Goal: Communication & Community: Share content

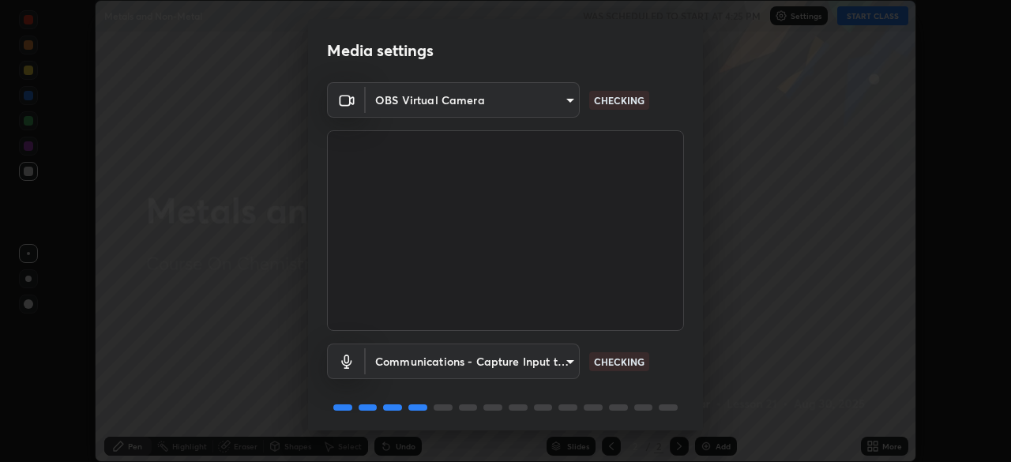
scroll to position [56, 0]
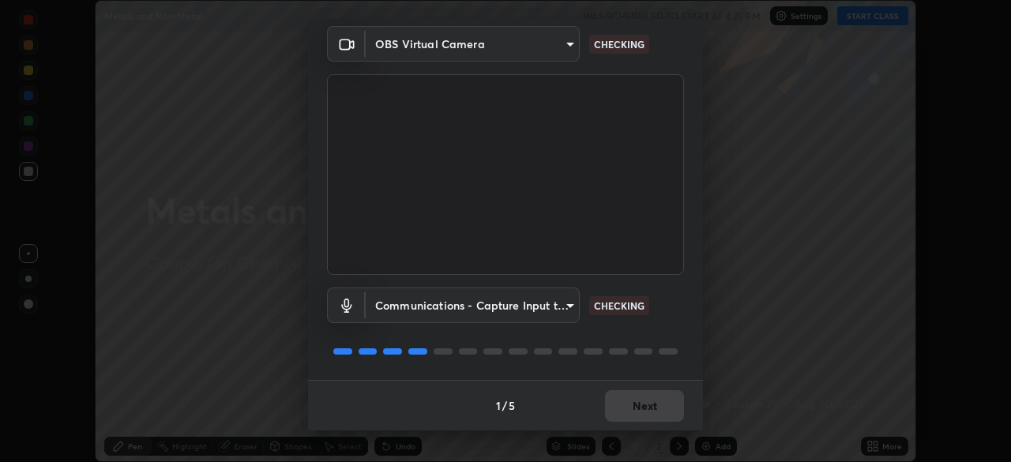
click at [644, 295] on div "Communications - Capture Input terminal (Digital Array MIC) (2207:0019) communi…" at bounding box center [505, 305] width 357 height 36
click at [656, 288] on div "Communications - Capture Input terminal (Digital Array MIC) (2207:0019) communi…" at bounding box center [505, 305] width 357 height 36
click at [666, 291] on div "Communications - Capture Input terminal (Digital Array MIC) (2207:0019) communi…" at bounding box center [505, 305] width 357 height 36
click at [670, 293] on div "Communications - Capture Input terminal (Digital Array MIC) (2207:0019) communi…" at bounding box center [505, 305] width 357 height 36
click at [676, 291] on div "Communications - Capture Input terminal (Digital Array MIC) (2207:0019) communi…" at bounding box center [505, 305] width 357 height 36
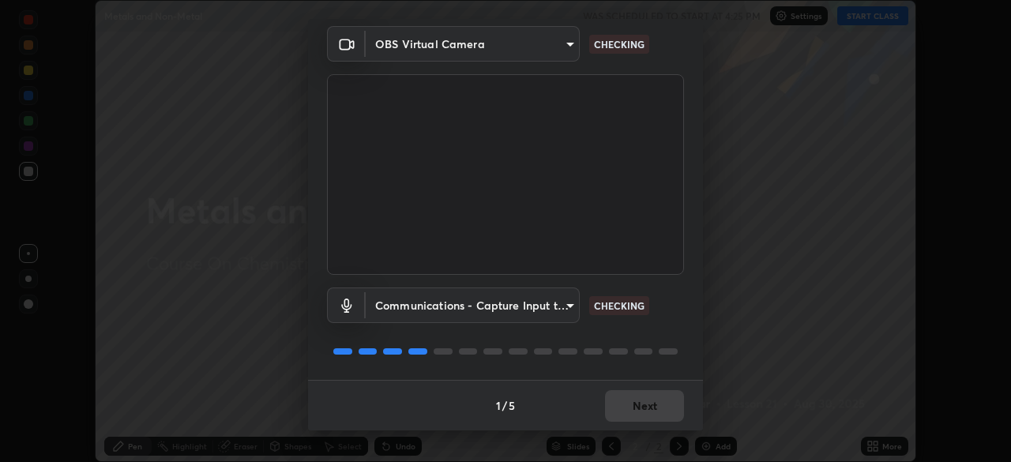
click at [677, 292] on div "Communications - Capture Input terminal (Digital Array MIC) (2207:0019) communi…" at bounding box center [505, 305] width 357 height 36
click at [678, 294] on div "Communications - Capture Input terminal (Digital Array MIC) (2207:0019) communi…" at bounding box center [505, 305] width 357 height 36
click at [681, 294] on div "Communications - Capture Input terminal (Digital Array MIC) (2207:0019) communi…" at bounding box center [505, 305] width 357 height 36
click at [680, 298] on div "Communications - Capture Input terminal (Digital Array MIC) (2207:0019) communi…" at bounding box center [505, 305] width 357 height 36
click at [673, 322] on div "Communications - Capture Input terminal (Digital Array MIC) (2207:0019) communi…" at bounding box center [505, 305] width 357 height 36
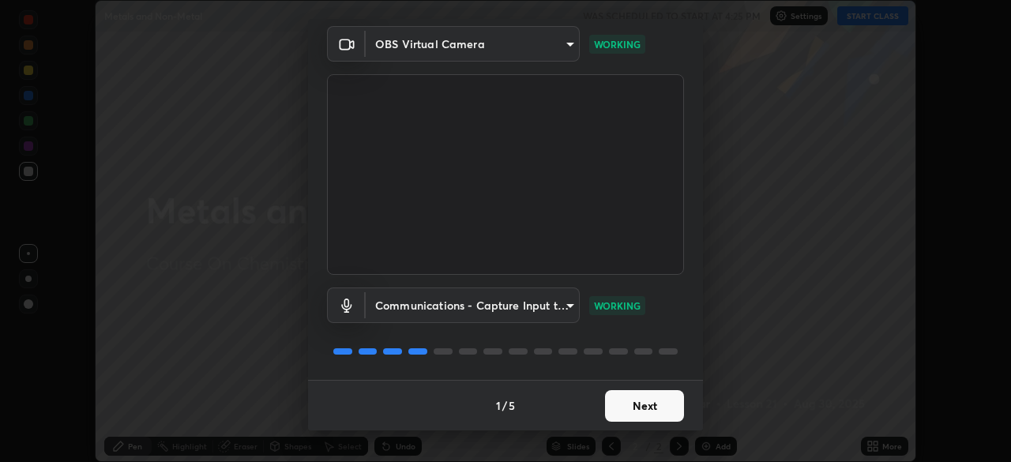
click at [674, 324] on div "Communications - Capture Input terminal (Digital Array MIC) (2207:0019) communi…" at bounding box center [505, 327] width 357 height 105
click at [672, 325] on div "Communications - Capture Input terminal (Digital Array MIC) (2207:0019) communi…" at bounding box center [505, 327] width 357 height 105
click at [673, 326] on div "Communications - Capture Input terminal (Digital Array MIC) (2207:0019) communi…" at bounding box center [505, 327] width 357 height 105
click at [651, 393] on button "Next" at bounding box center [644, 406] width 79 height 32
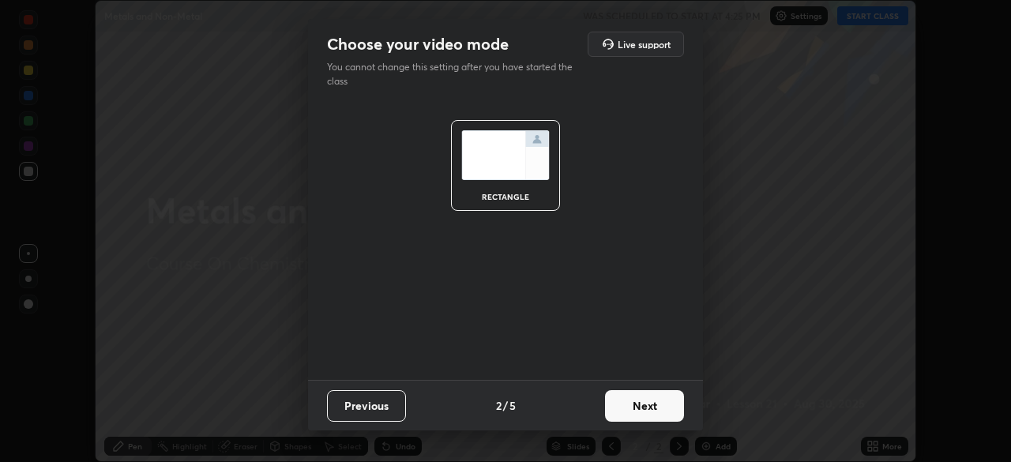
click at [651, 402] on button "Next" at bounding box center [644, 406] width 79 height 32
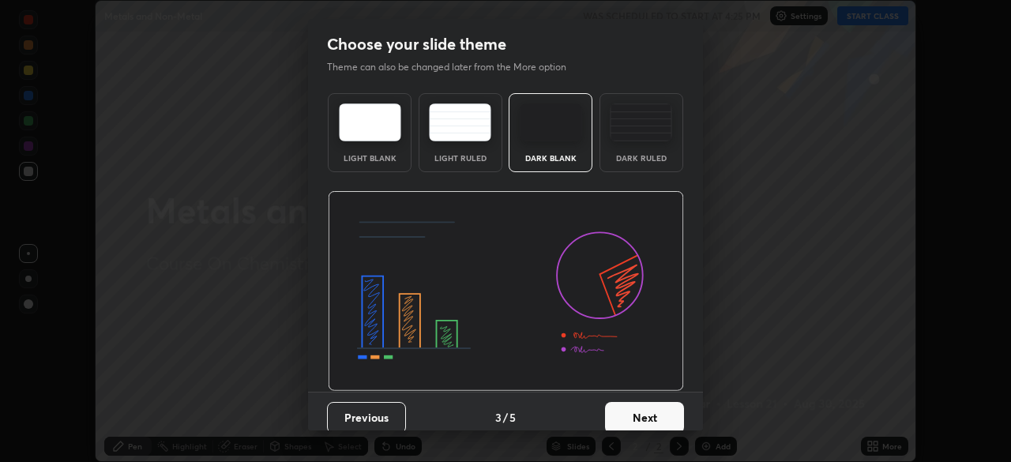
click at [648, 404] on button "Next" at bounding box center [644, 418] width 79 height 32
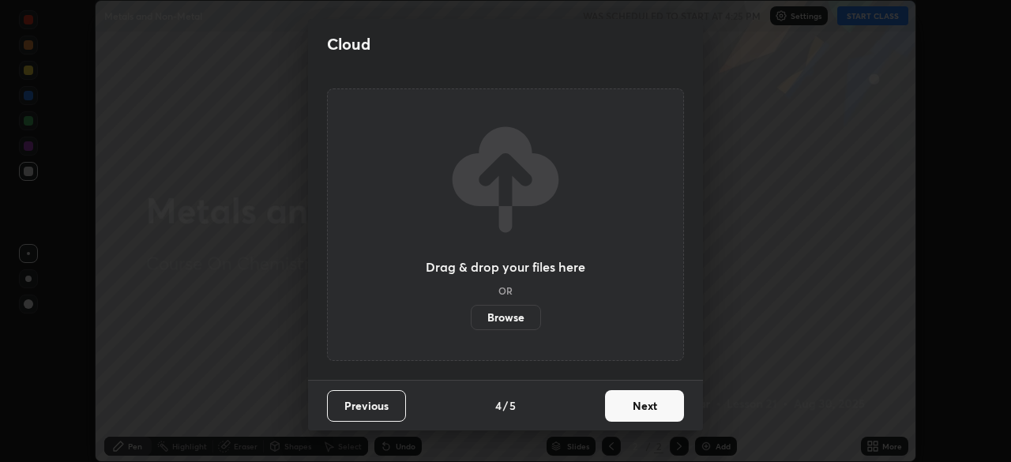
click at [655, 398] on button "Next" at bounding box center [644, 406] width 79 height 32
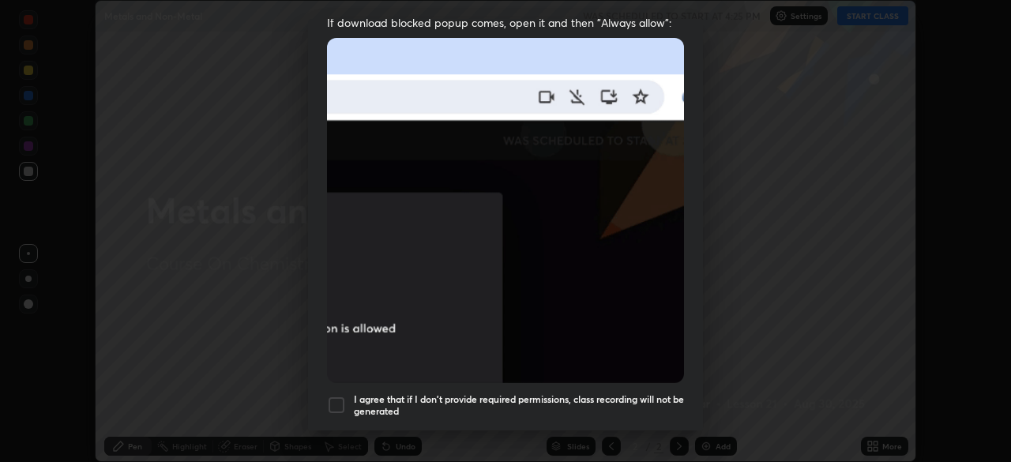
scroll to position [364, 0]
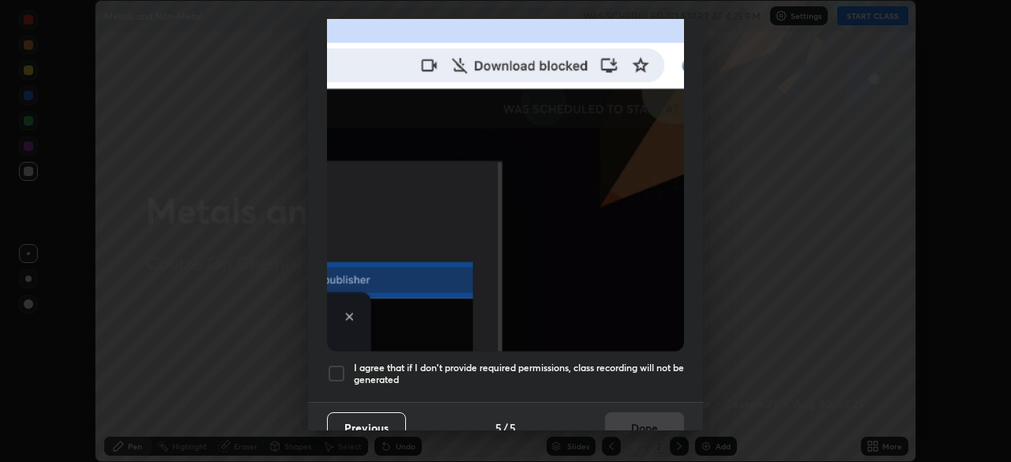
click at [646, 362] on h5 "I agree that if I don't provide required permissions, class recording will not …" at bounding box center [519, 374] width 330 height 24
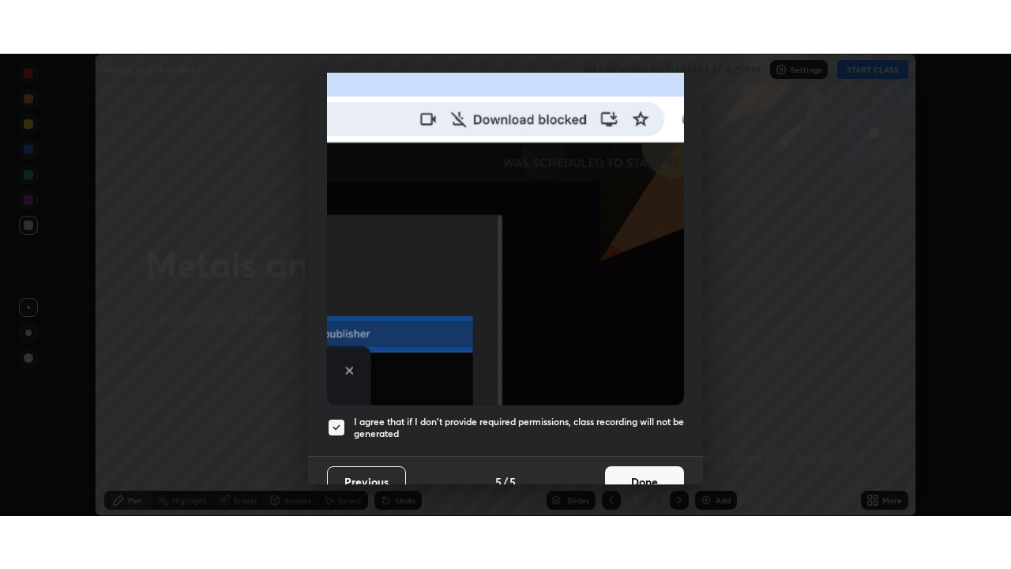
scroll to position [378, 0]
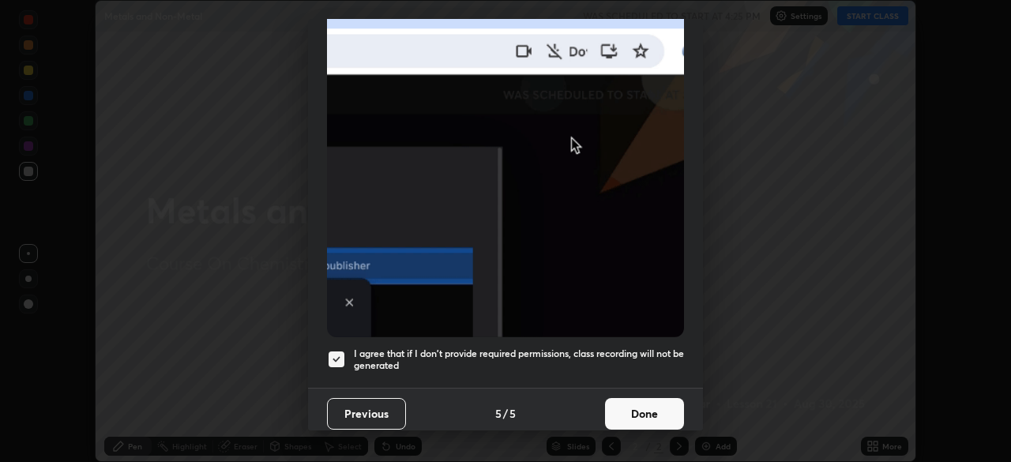
click at [642, 402] on button "Done" at bounding box center [644, 414] width 79 height 32
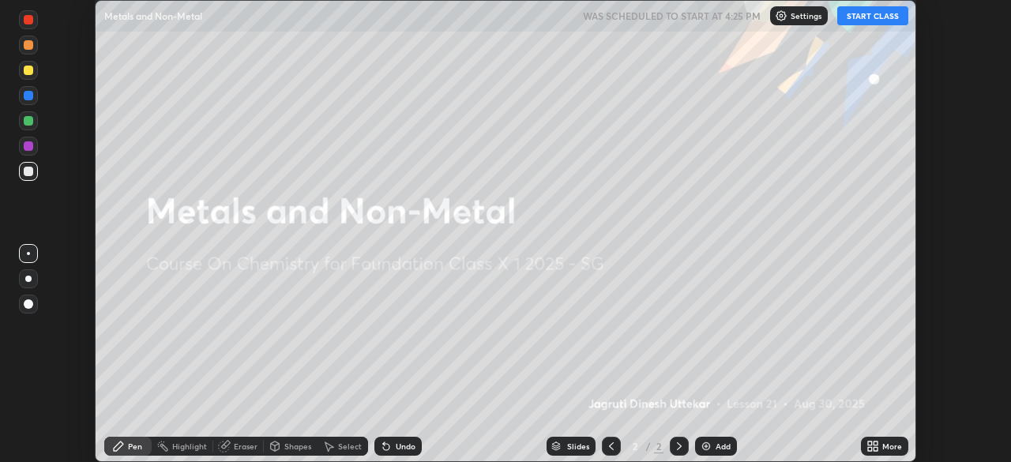
click at [857, 24] on button "START CLASS" at bounding box center [872, 15] width 71 height 19
click at [882, 445] on div "More" at bounding box center [892, 446] width 20 height 8
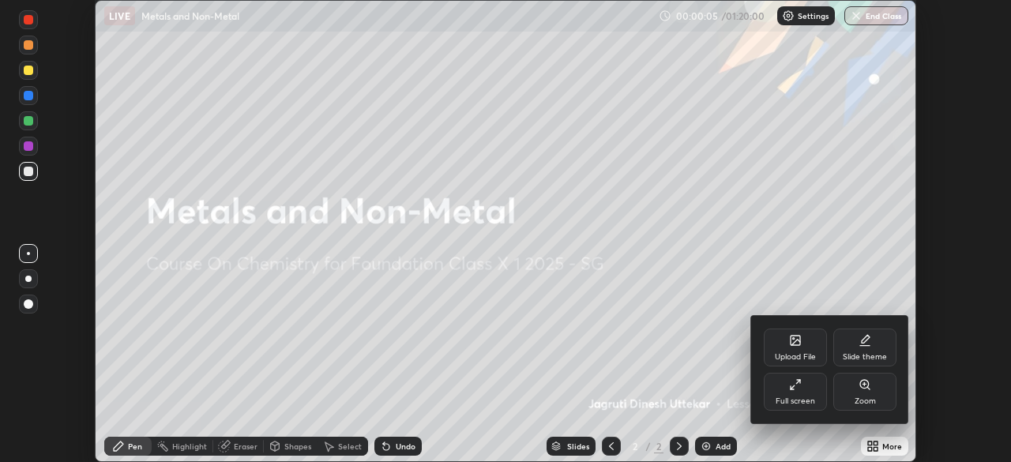
click at [802, 400] on div "Full screen" at bounding box center [794, 401] width 39 height 8
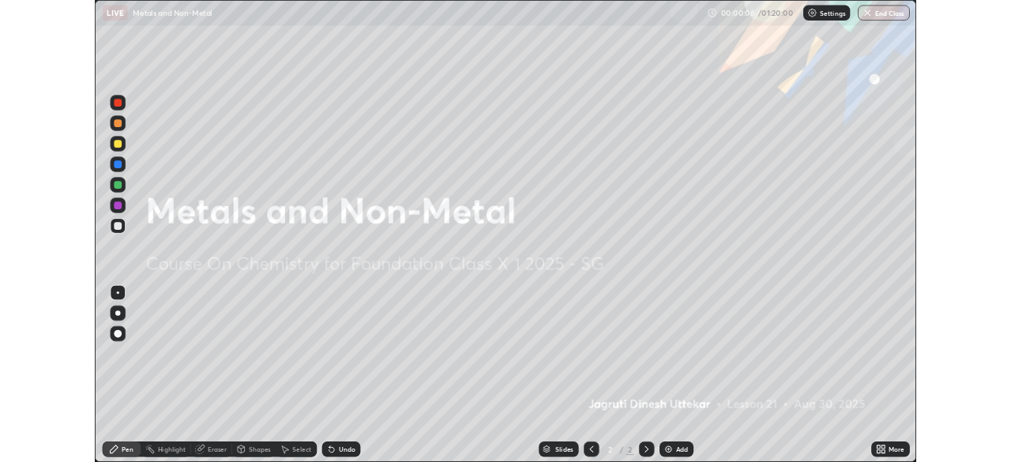
scroll to position [569, 1011]
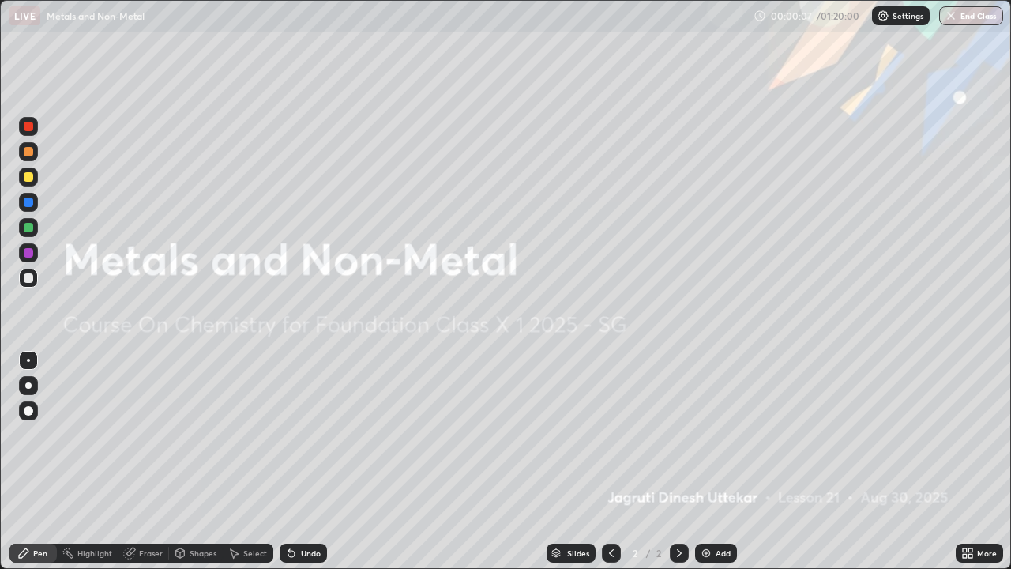
click at [779, 11] on div "00:00:07 / 01:20:00 Settings End Class" at bounding box center [878, 15] width 250 height 19
click at [759, 17] on div "00:00:08 / 01:20:00 Settings End Class" at bounding box center [878, 15] width 250 height 19
click at [757, 16] on div "00:00:08 / 01:20:00 Settings End Class" at bounding box center [878, 15] width 250 height 19
click at [758, 18] on div "00:00:08 / 01:20:00 Settings End Class" at bounding box center [878, 15] width 250 height 19
click at [985, 461] on div "More" at bounding box center [987, 553] width 20 height 8
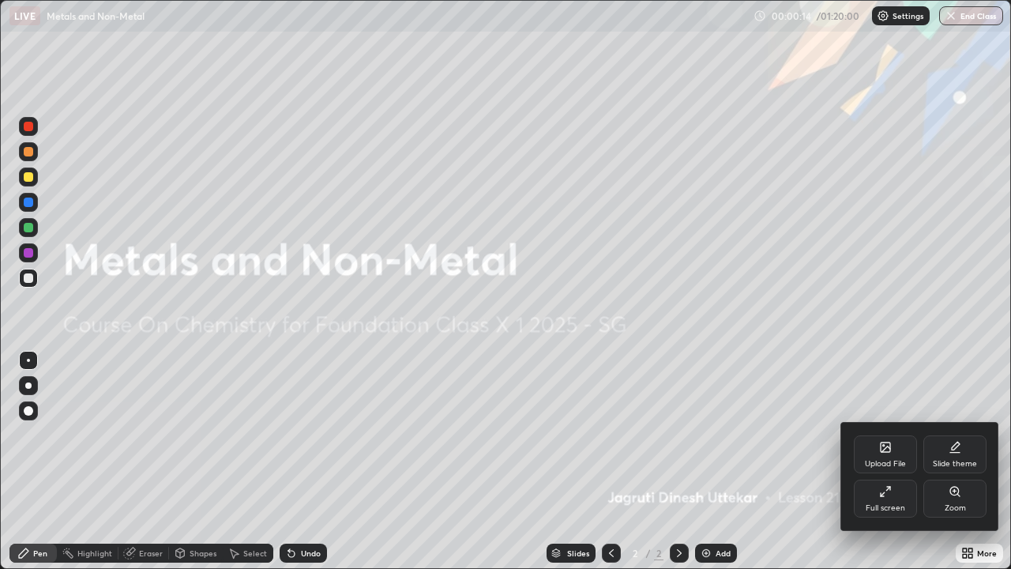
click at [899, 461] on div "Full screen" at bounding box center [885, 498] width 63 height 38
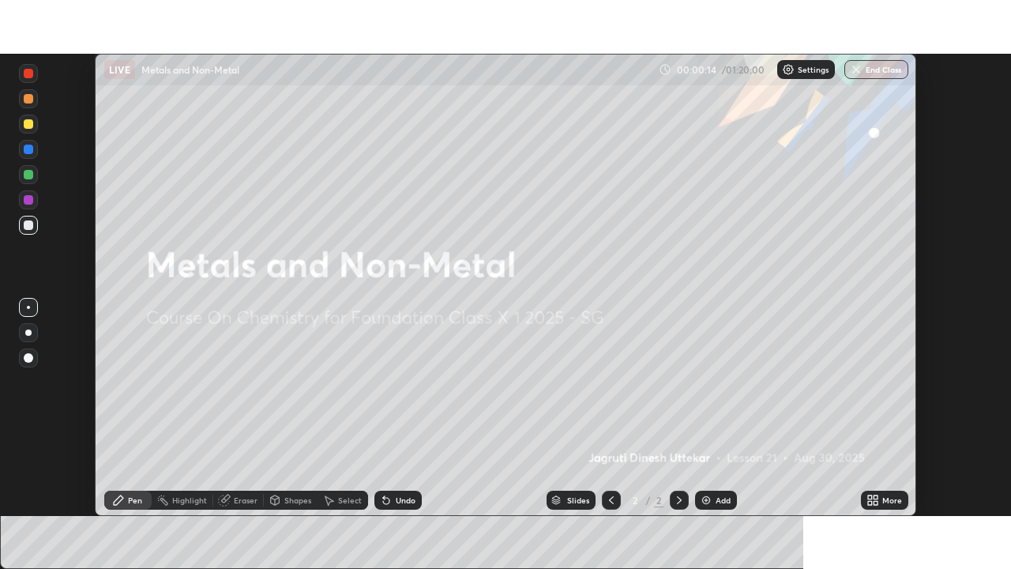
scroll to position [78497, 77948]
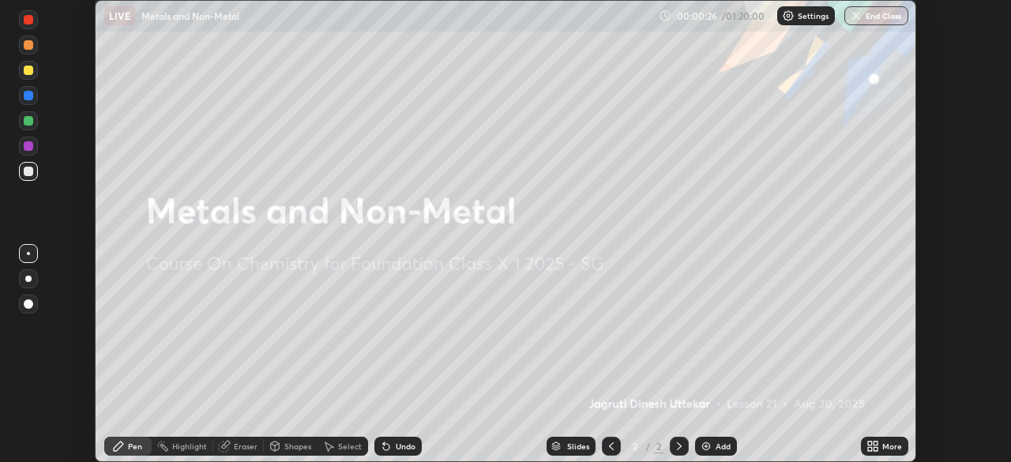
click at [875, 443] on icon at bounding box center [875, 443] width 4 height 4
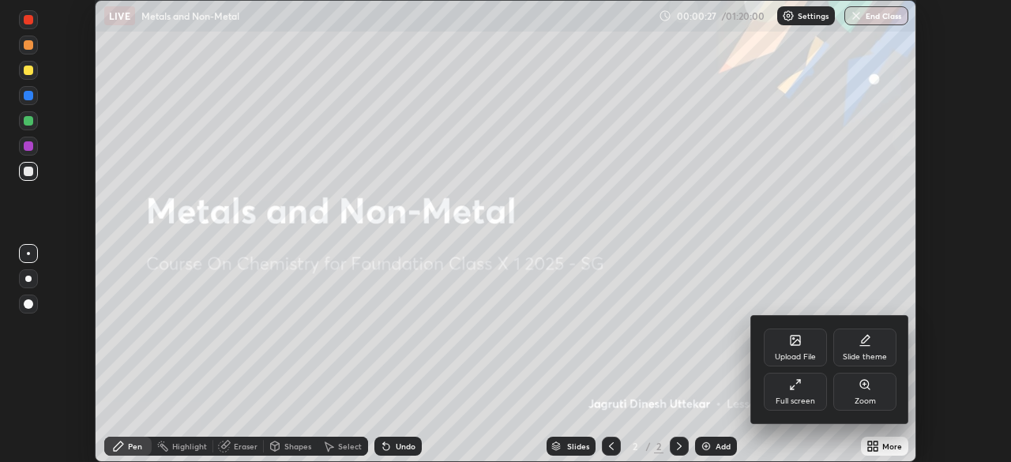
click at [811, 385] on div "Full screen" at bounding box center [795, 392] width 63 height 38
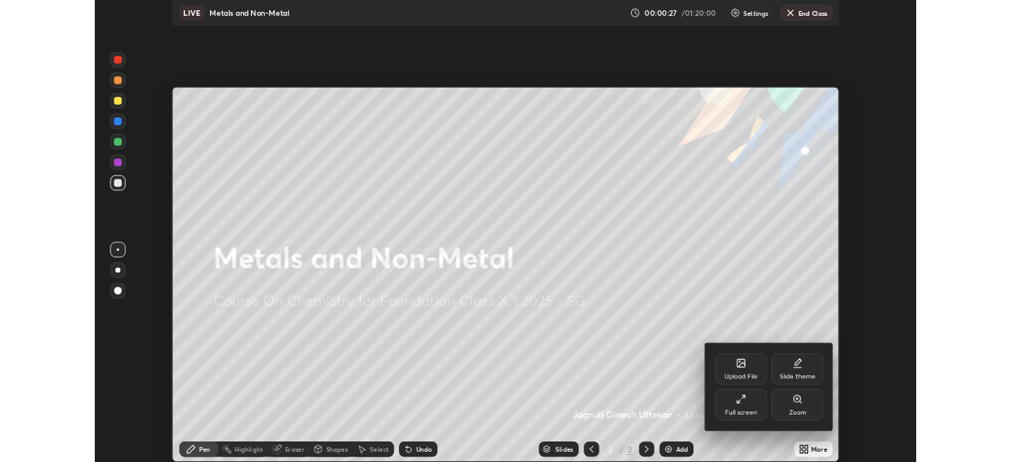
scroll to position [569, 1011]
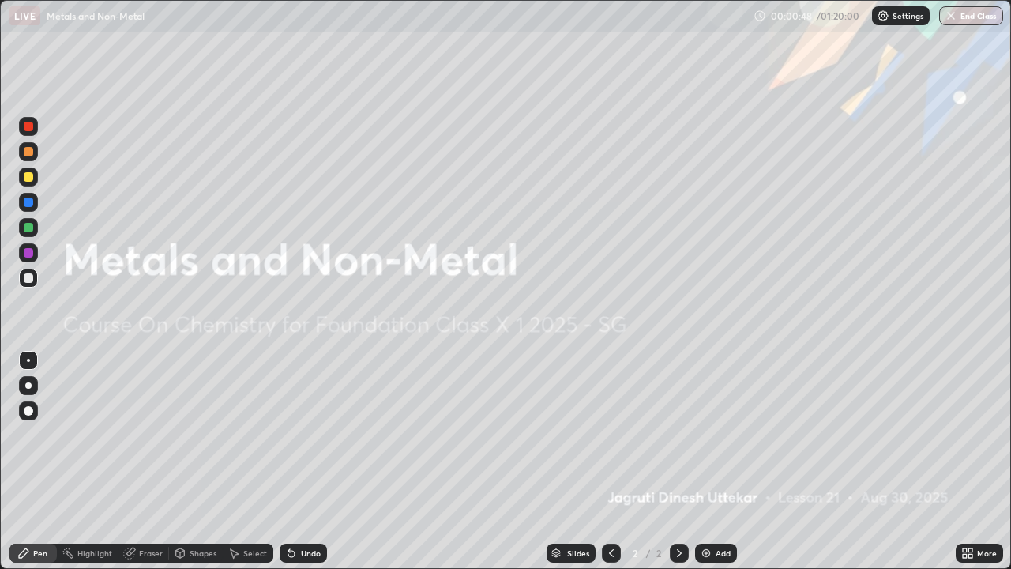
click at [707, 461] on div "Add" at bounding box center [716, 552] width 42 height 19
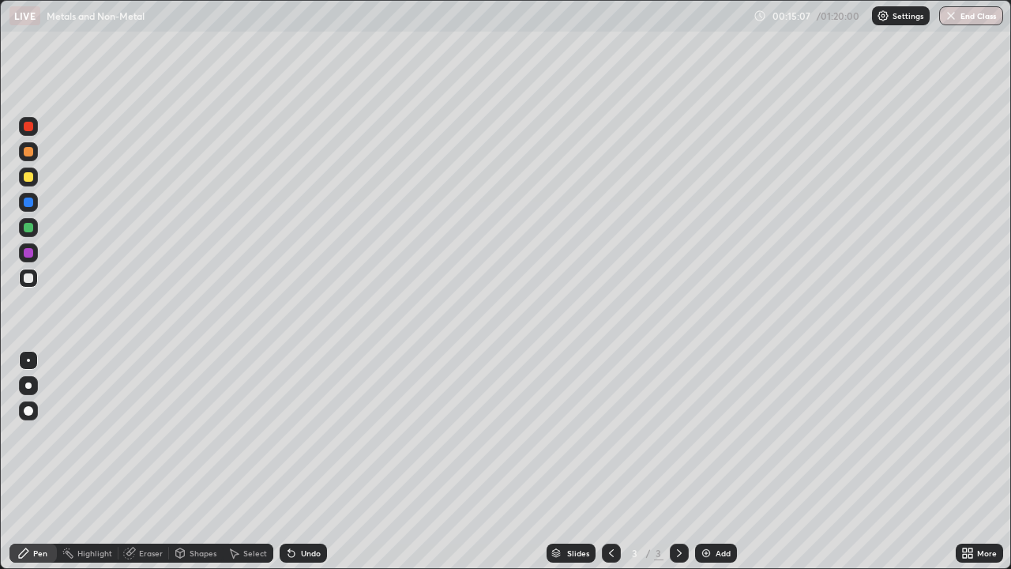
click at [979, 461] on div "More" at bounding box center [987, 553] width 20 height 8
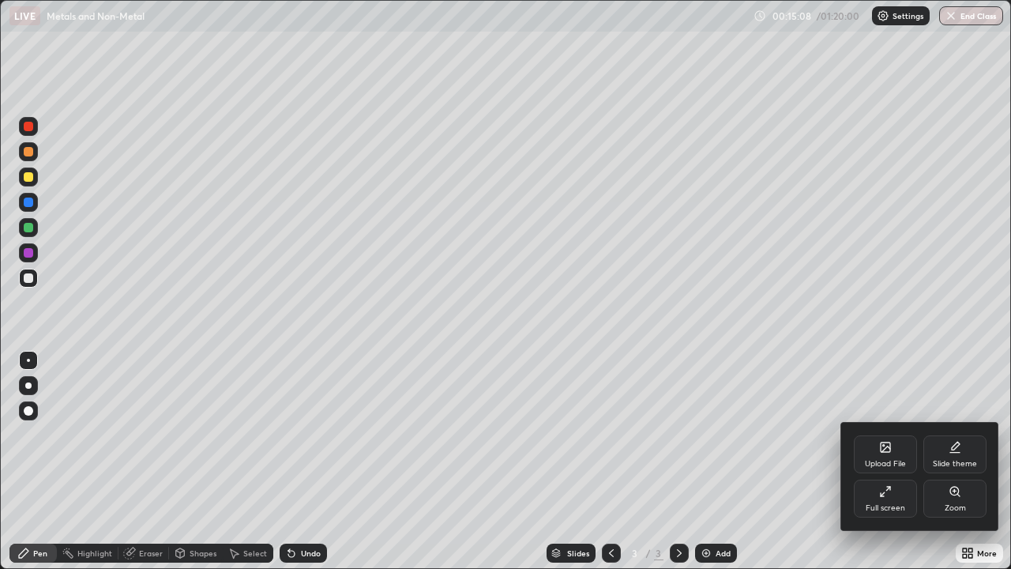
click at [885, 461] on icon at bounding box center [885, 491] width 13 height 13
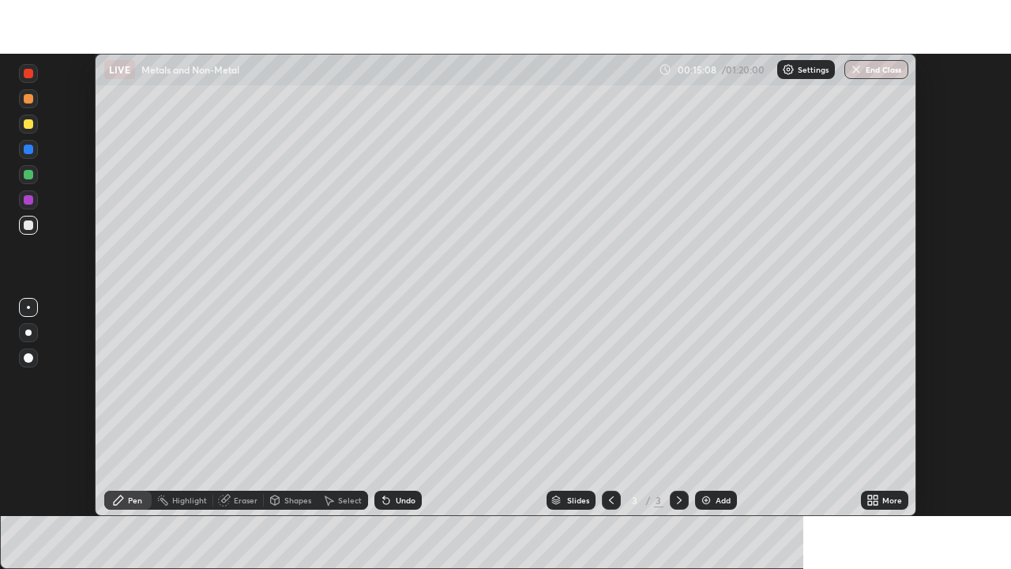
scroll to position [78497, 77948]
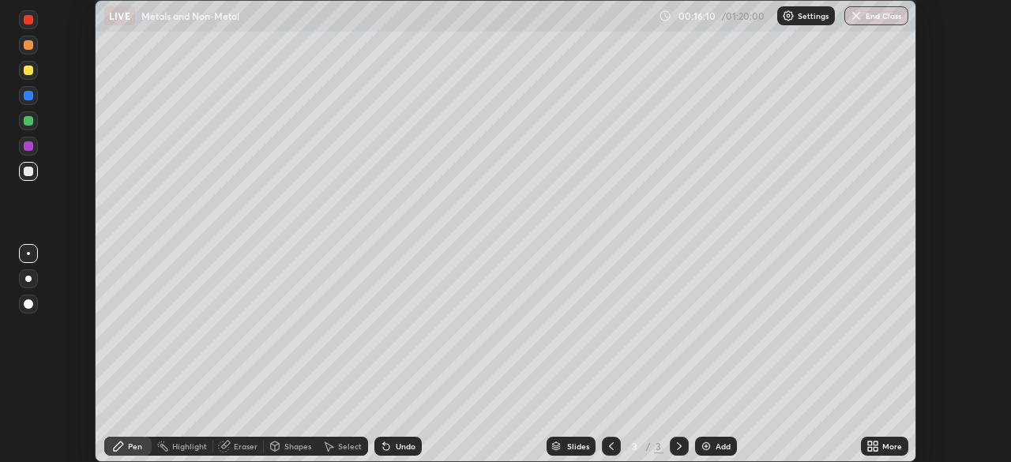
click at [875, 443] on icon at bounding box center [875, 443] width 4 height 4
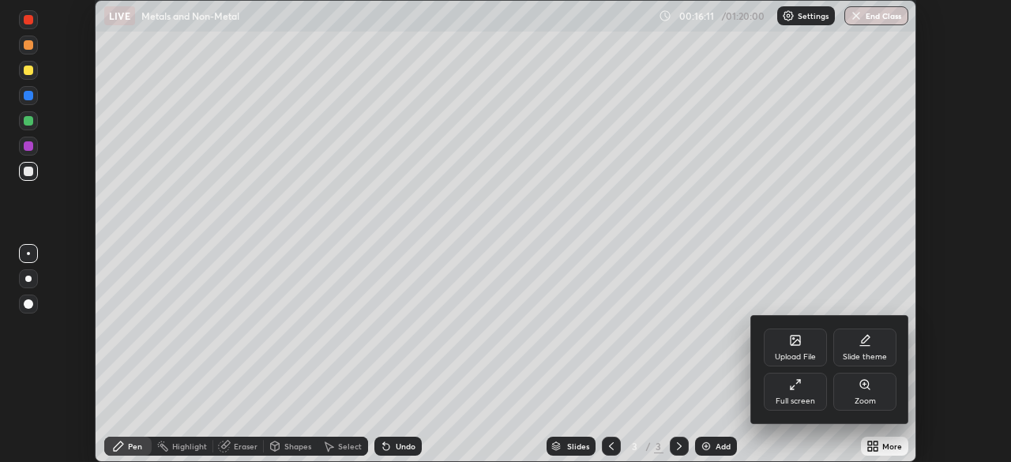
click at [790, 354] on div "Upload File" at bounding box center [795, 357] width 41 height 8
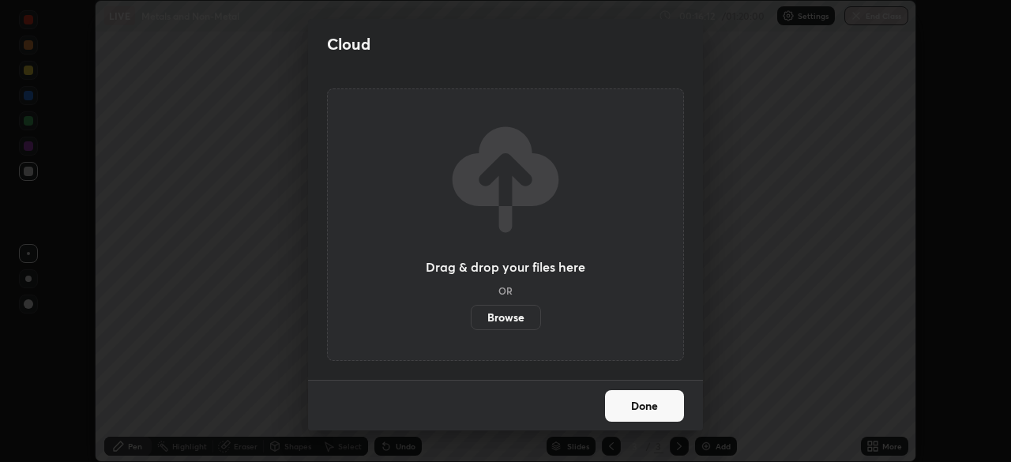
click at [521, 311] on label "Browse" at bounding box center [506, 317] width 70 height 25
click at [471, 311] on input "Browse" at bounding box center [471, 317] width 0 height 25
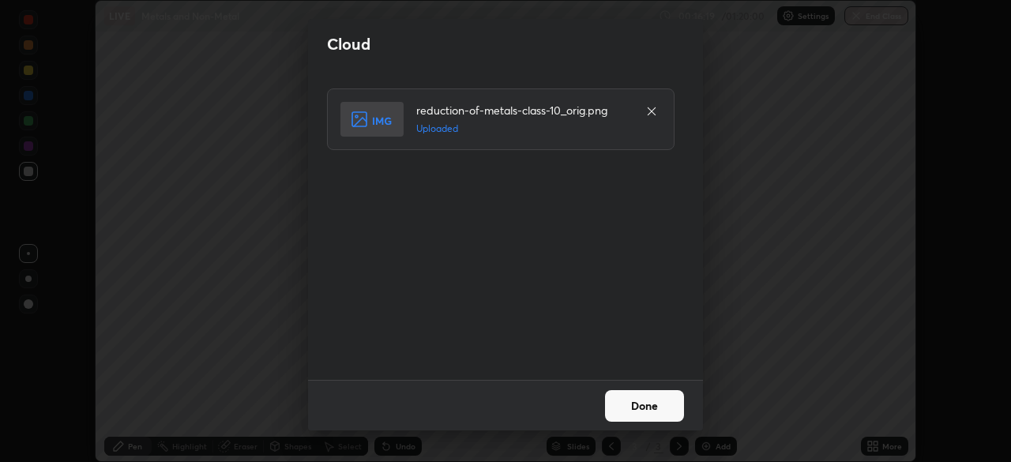
click at [636, 402] on button "Done" at bounding box center [644, 406] width 79 height 32
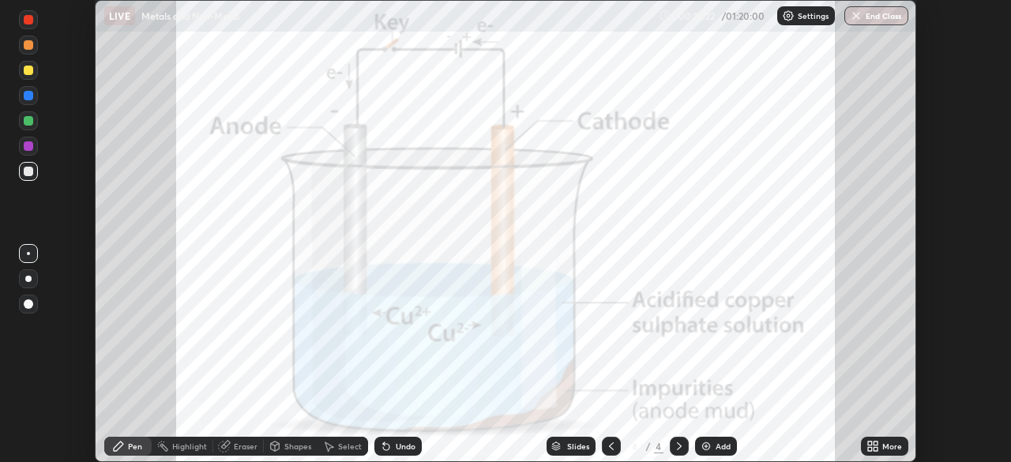
click at [884, 448] on div "More" at bounding box center [892, 446] width 20 height 8
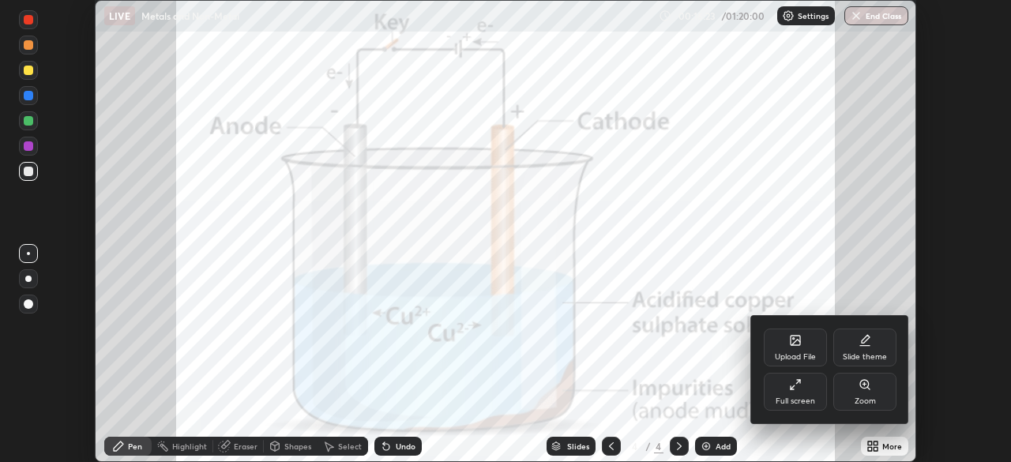
click at [797, 402] on div "Full screen" at bounding box center [794, 401] width 39 height 8
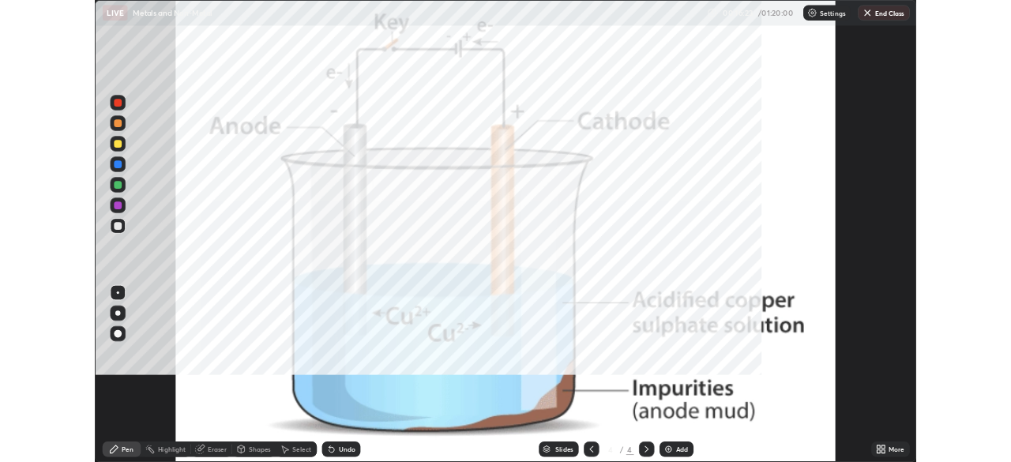
scroll to position [569, 1011]
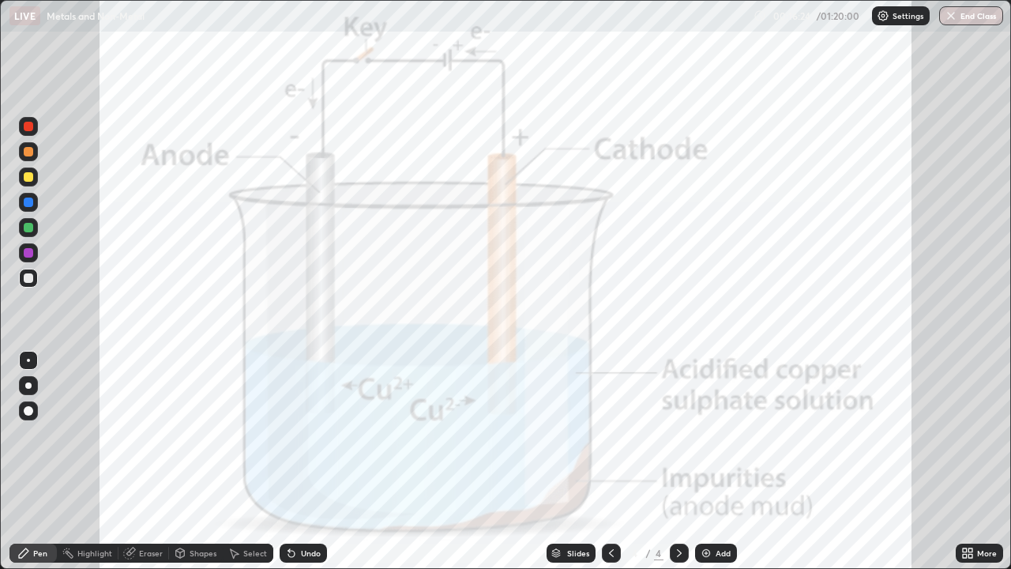
click at [611, 461] on icon at bounding box center [611, 552] width 13 height 13
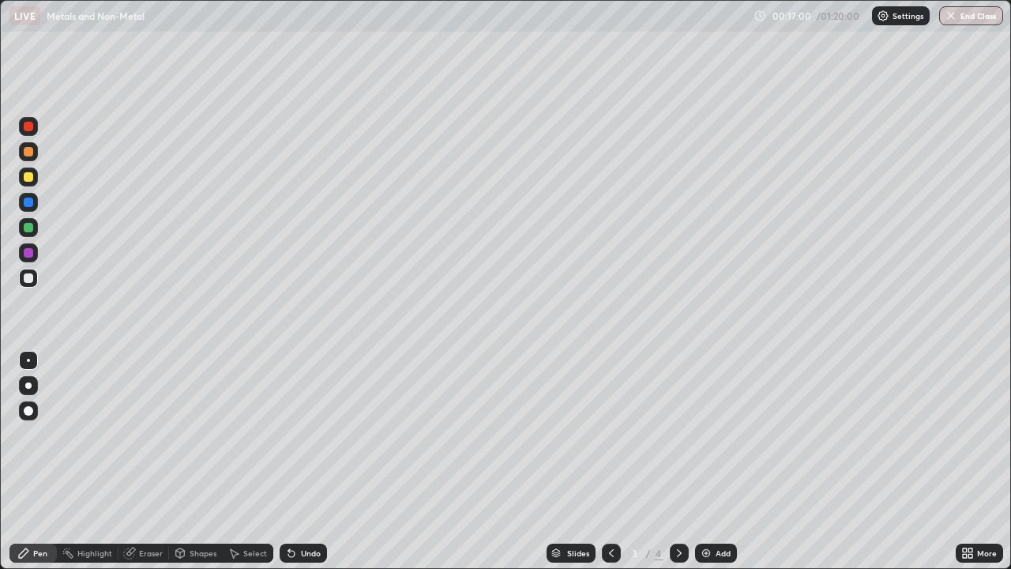
click at [677, 461] on icon at bounding box center [679, 552] width 13 height 13
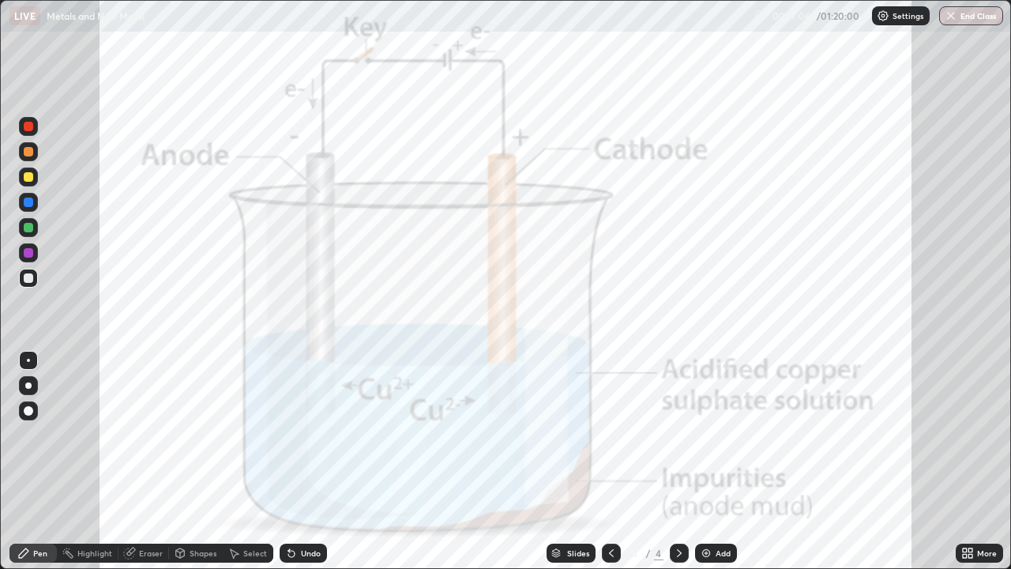
click at [613, 461] on div at bounding box center [611, 553] width 19 height 32
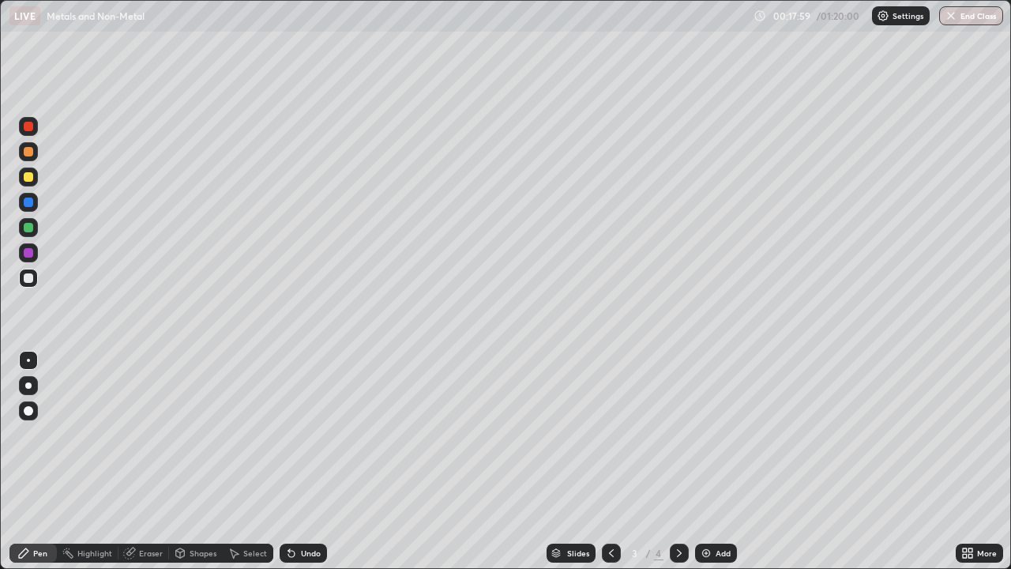
click at [677, 461] on icon at bounding box center [679, 552] width 13 height 13
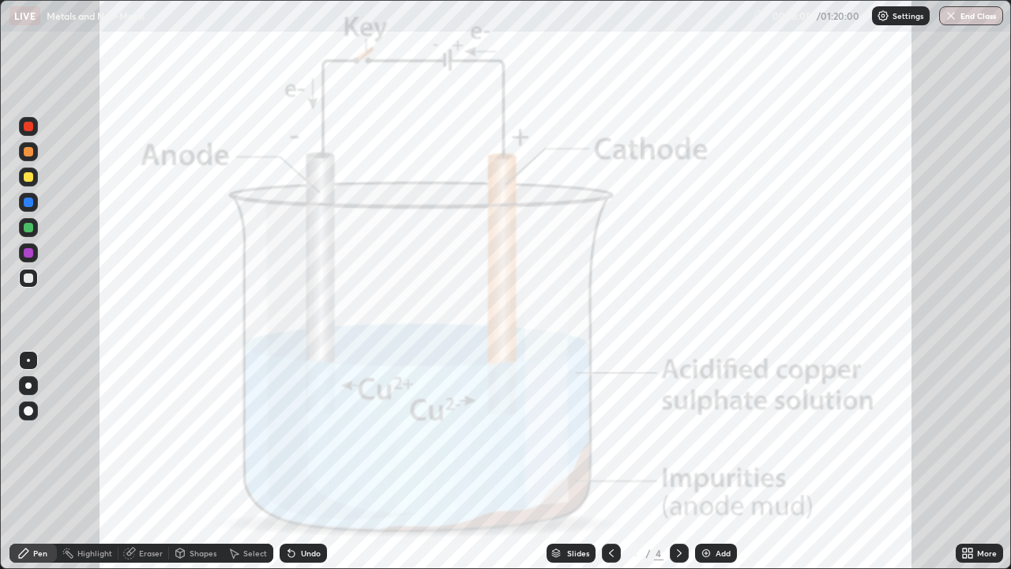
click at [610, 461] on icon at bounding box center [611, 552] width 13 height 13
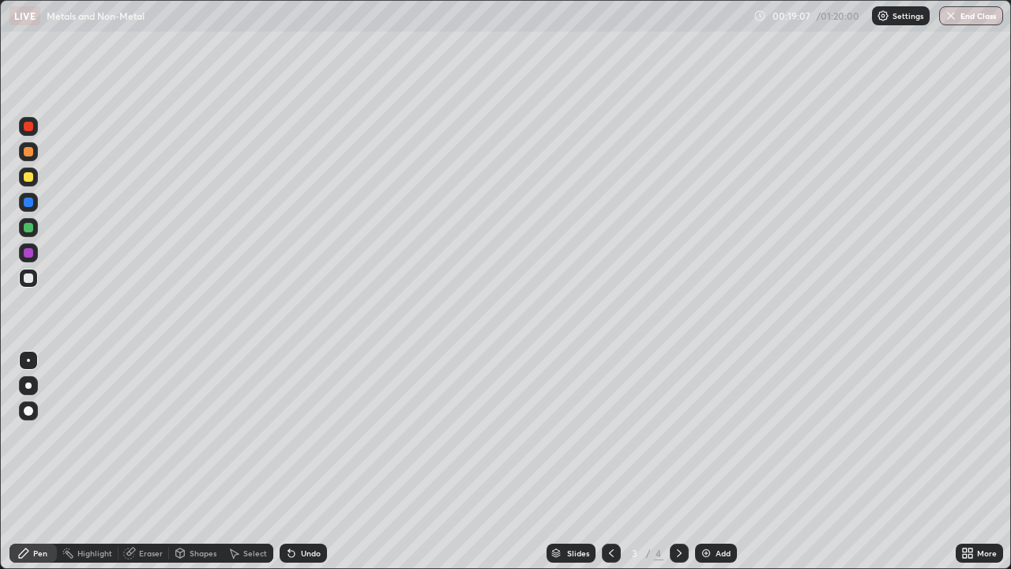
click at [677, 461] on icon at bounding box center [679, 552] width 13 height 13
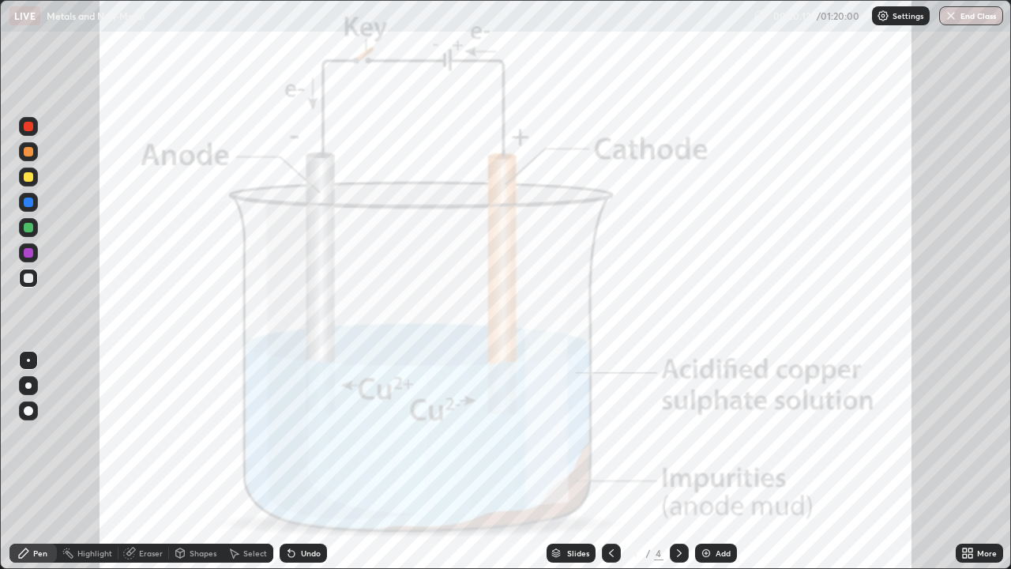
click at [28, 129] on div at bounding box center [28, 126] width 9 height 9
click at [970, 461] on icon at bounding box center [970, 550] width 4 height 4
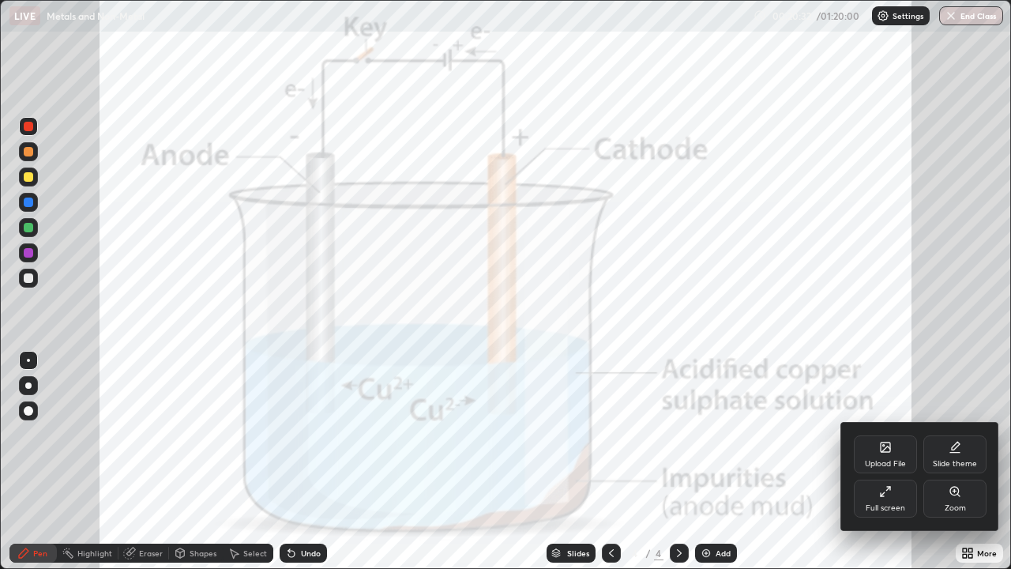
click at [893, 461] on div "Full screen" at bounding box center [885, 498] width 63 height 38
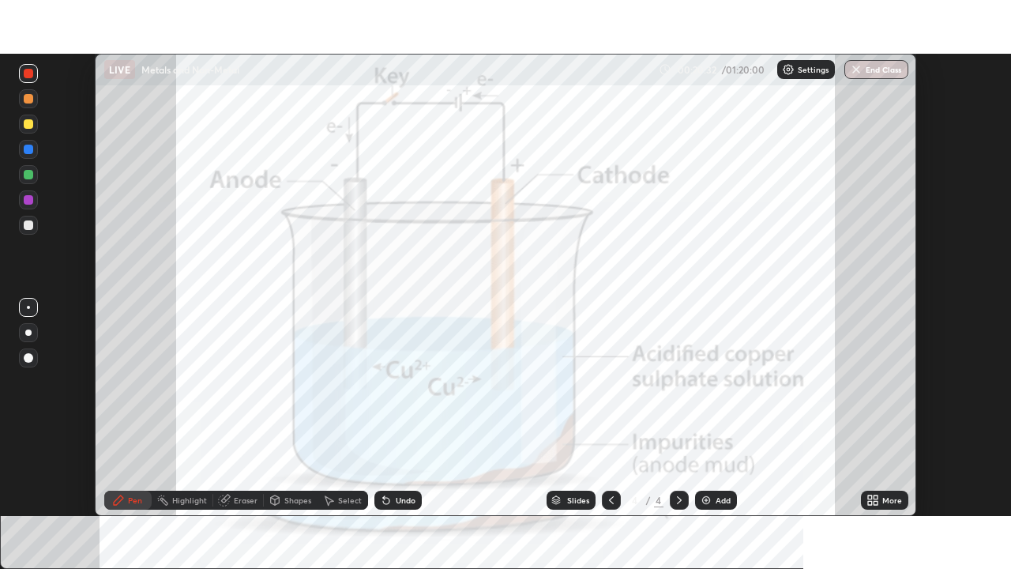
scroll to position [78497, 77948]
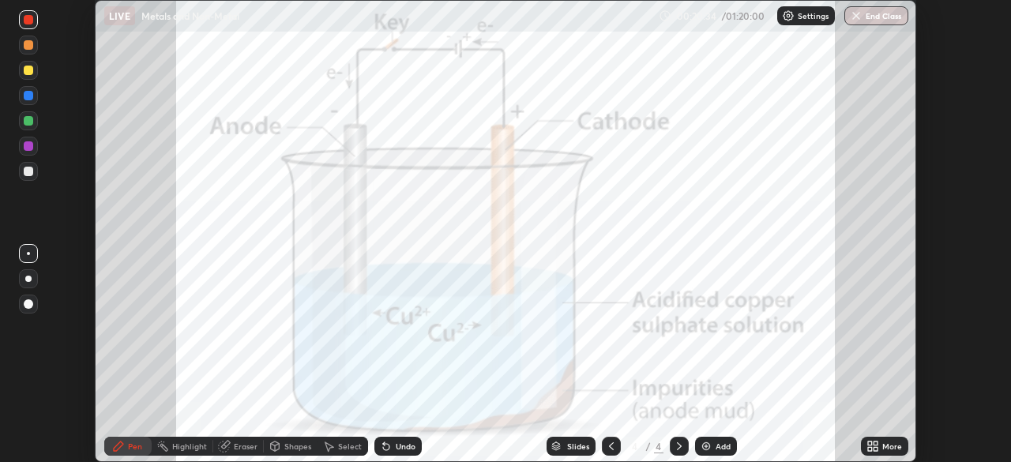
click at [403, 445] on div "Undo" at bounding box center [406, 446] width 20 height 8
click at [402, 445] on div "Undo" at bounding box center [406, 446] width 20 height 8
click at [400, 443] on div "Undo" at bounding box center [406, 446] width 20 height 8
click at [401, 448] on div "Undo" at bounding box center [406, 446] width 20 height 8
click at [406, 444] on div "Undo" at bounding box center [406, 446] width 20 height 8
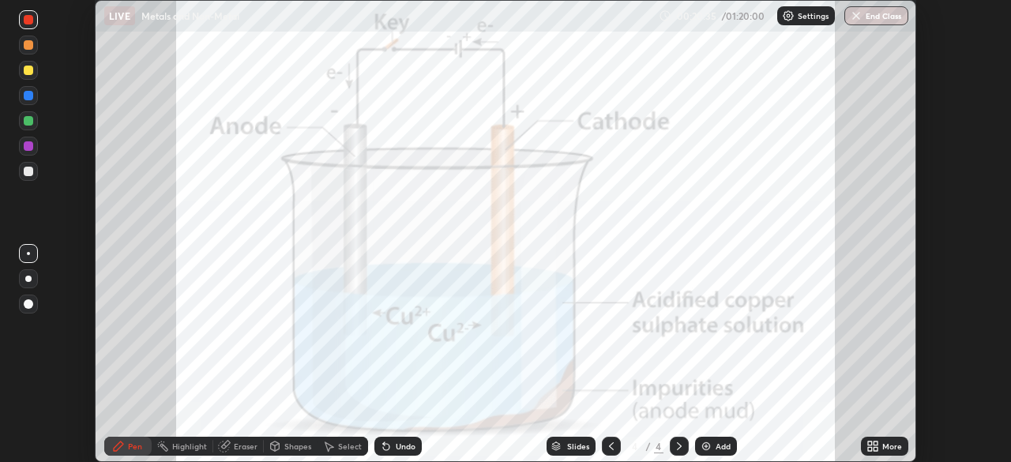
click at [406, 444] on div "Undo" at bounding box center [406, 446] width 20 height 8
click at [405, 448] on div "Undo" at bounding box center [406, 446] width 20 height 8
click at [407, 448] on div "Undo" at bounding box center [406, 446] width 20 height 8
click at [406, 446] on div "Undo" at bounding box center [406, 446] width 20 height 8
click at [406, 442] on div "Undo" at bounding box center [406, 446] width 20 height 8
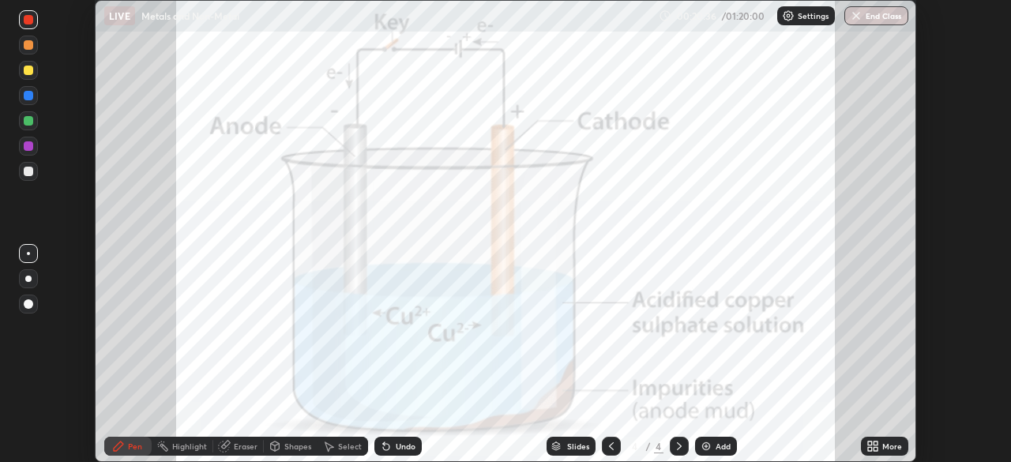
click at [403, 443] on div "Undo" at bounding box center [406, 446] width 20 height 8
click at [405, 445] on div "Undo" at bounding box center [406, 446] width 20 height 8
click at [404, 445] on div "Undo" at bounding box center [406, 446] width 20 height 8
click at [403, 444] on div "Undo" at bounding box center [406, 446] width 20 height 8
click at [400, 442] on div "Undo" at bounding box center [406, 446] width 20 height 8
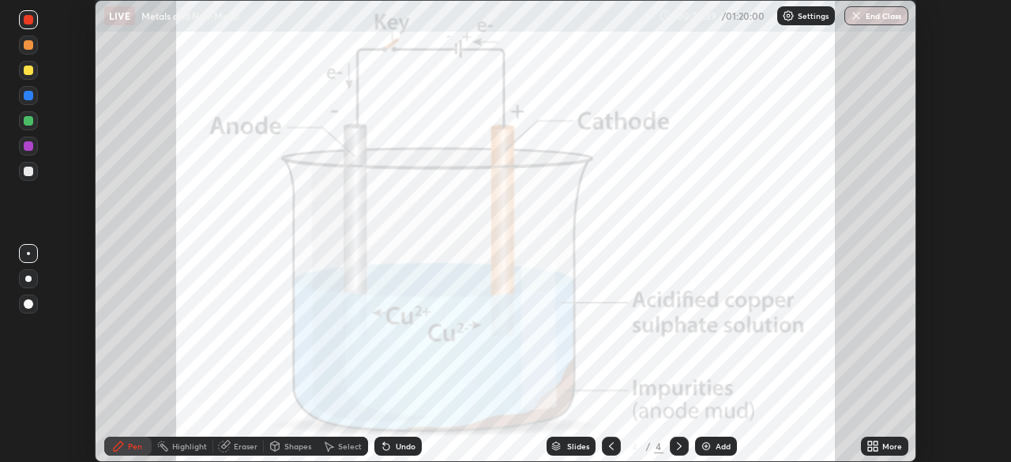
click at [398, 437] on div "Undo" at bounding box center [397, 446] width 47 height 19
click at [338, 446] on div "Select" at bounding box center [350, 446] width 24 height 8
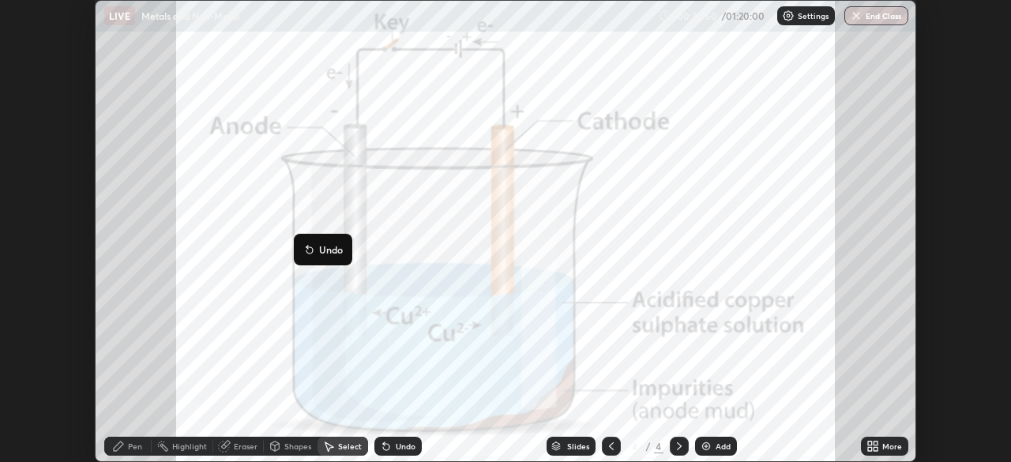
click at [311, 247] on icon at bounding box center [309, 250] width 6 height 6
click at [397, 449] on div "Undo" at bounding box center [406, 446] width 20 height 8
click at [392, 447] on div "Undo" at bounding box center [397, 446] width 47 height 19
click at [385, 444] on icon at bounding box center [386, 447] width 6 height 6
click at [610, 446] on icon at bounding box center [611, 446] width 13 height 13
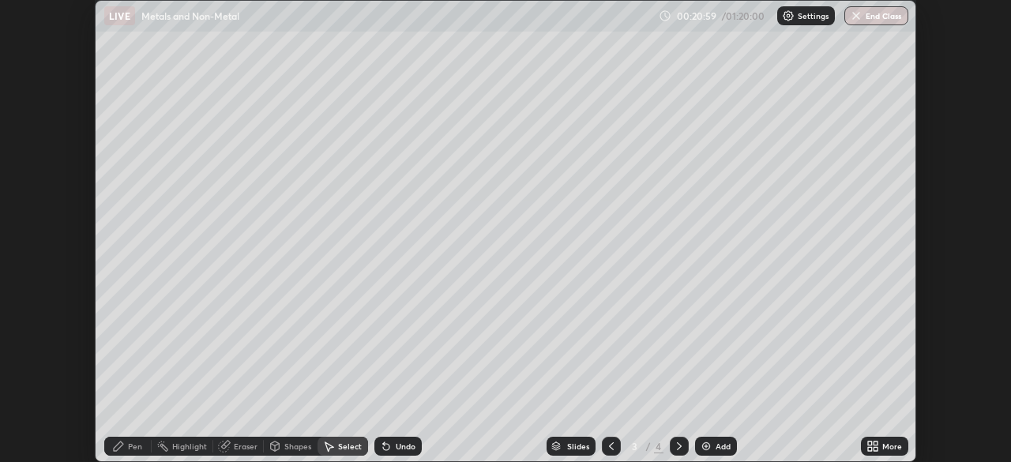
click at [677, 446] on icon at bounding box center [679, 446] width 13 height 13
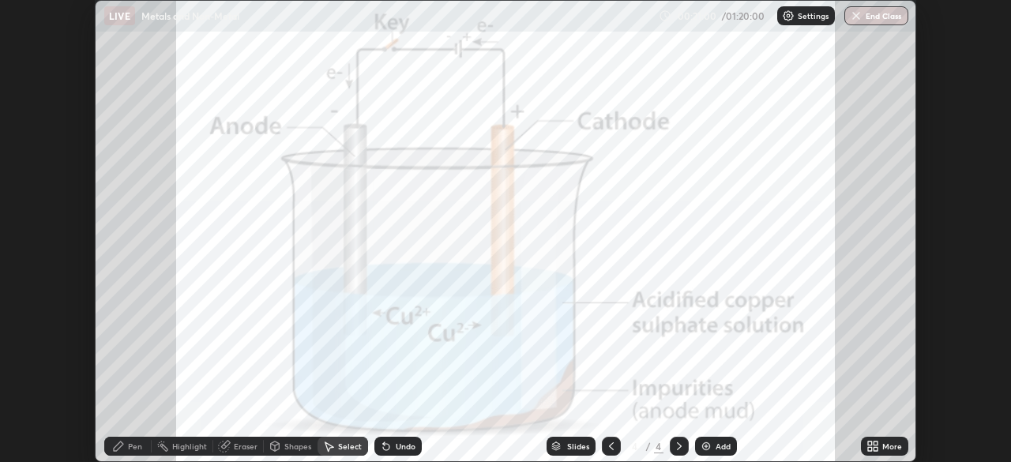
click at [402, 446] on div "Undo" at bounding box center [406, 446] width 20 height 8
click at [400, 446] on div "Undo" at bounding box center [406, 446] width 20 height 8
click at [537, 245] on p "Undo" at bounding box center [547, 249] width 24 height 13
click at [129, 449] on div "Pen" at bounding box center [135, 446] width 14 height 8
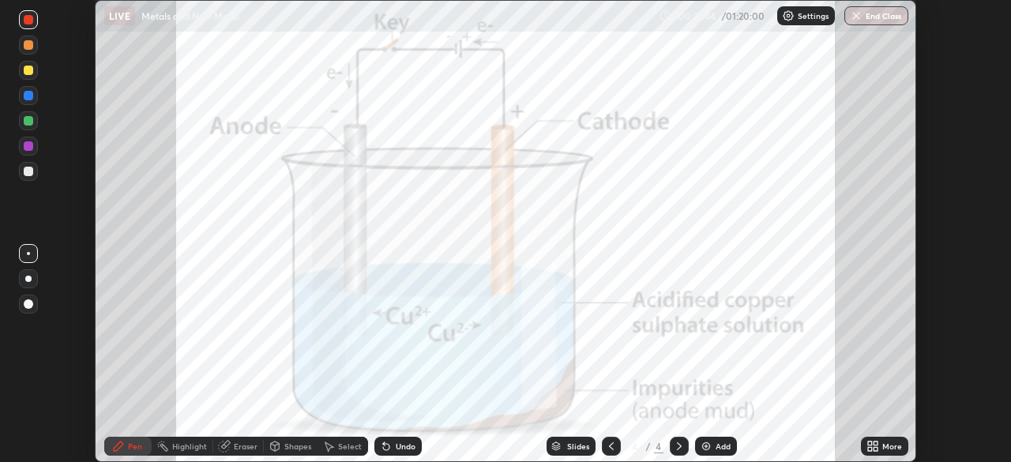
click at [678, 444] on icon at bounding box center [679, 446] width 13 height 13
click at [716, 449] on div "Add" at bounding box center [722, 446] width 15 height 8
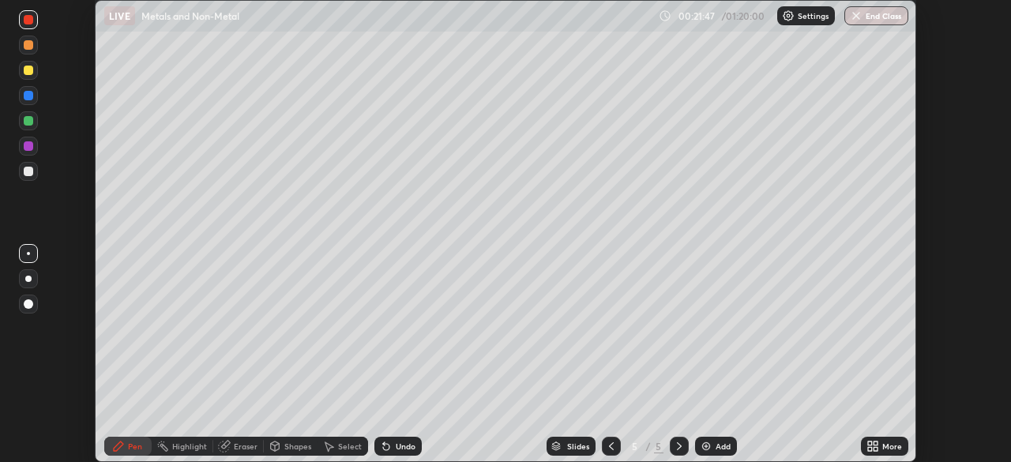
click at [884, 438] on div "More" at bounding box center [884, 446] width 47 height 19
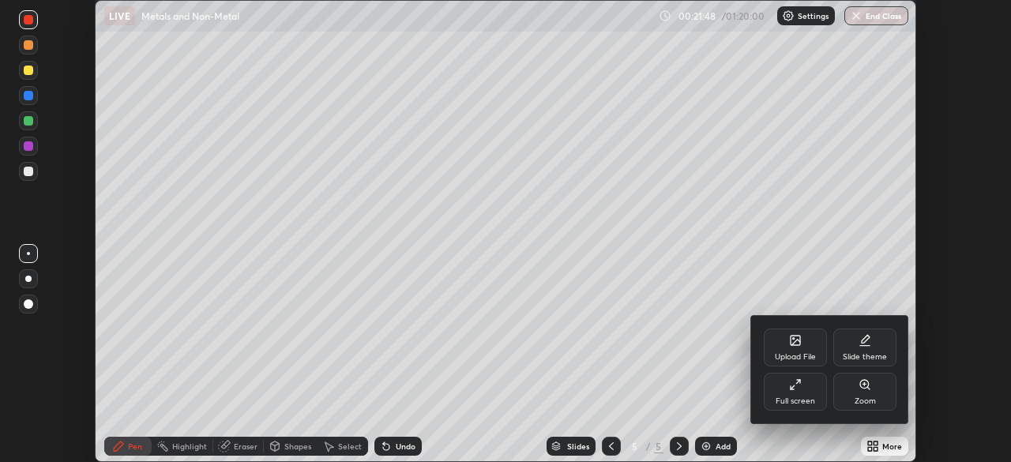
click at [794, 350] on div "Upload File" at bounding box center [795, 347] width 63 height 38
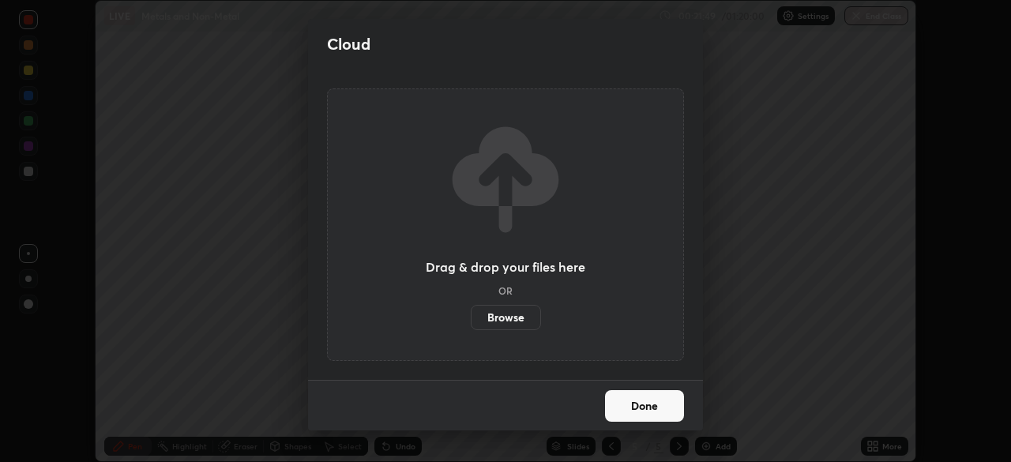
click at [508, 313] on label "Browse" at bounding box center [506, 317] width 70 height 25
click at [471, 313] on input "Browse" at bounding box center [471, 317] width 0 height 25
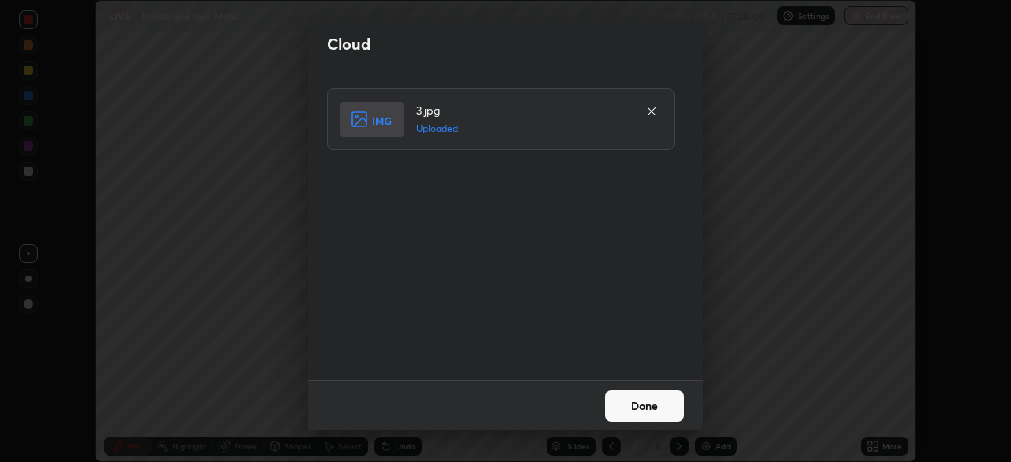
click at [611, 396] on button "Done" at bounding box center [644, 406] width 79 height 32
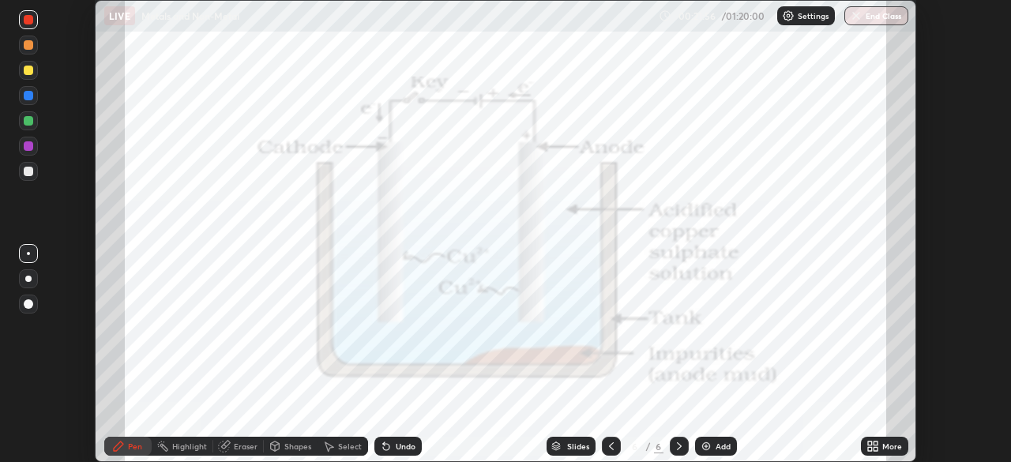
click at [884, 445] on div "More" at bounding box center [892, 446] width 20 height 8
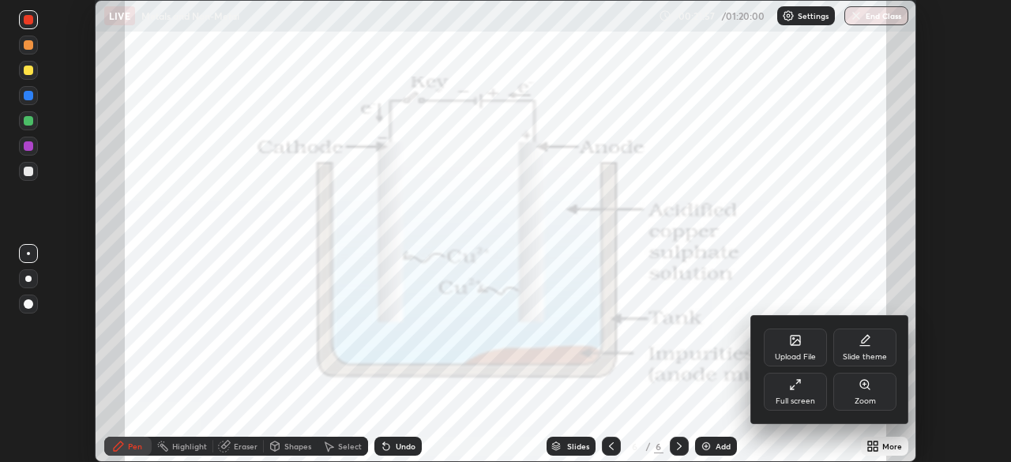
click at [797, 397] on div "Full screen" at bounding box center [794, 401] width 39 height 8
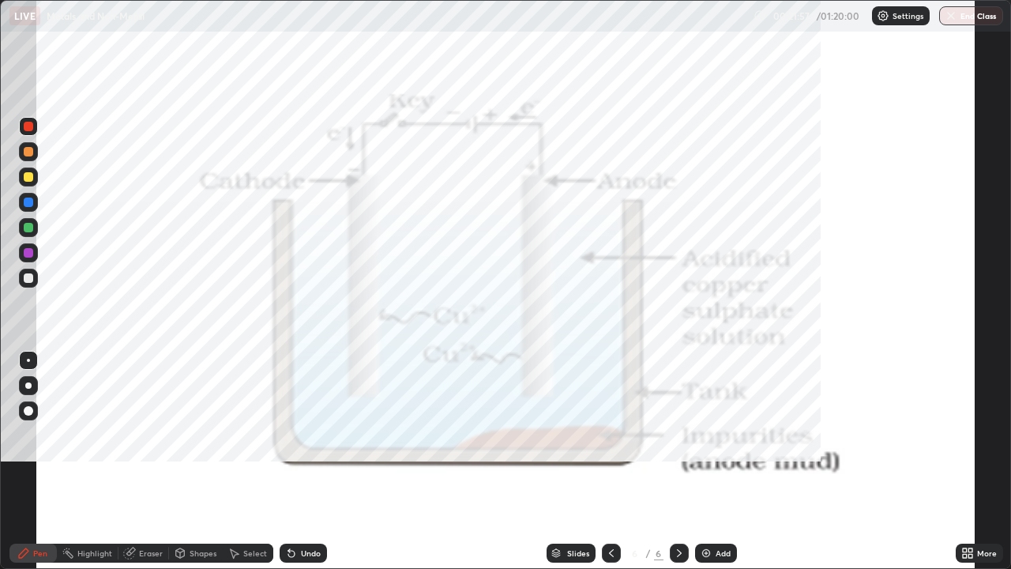
scroll to position [569, 1011]
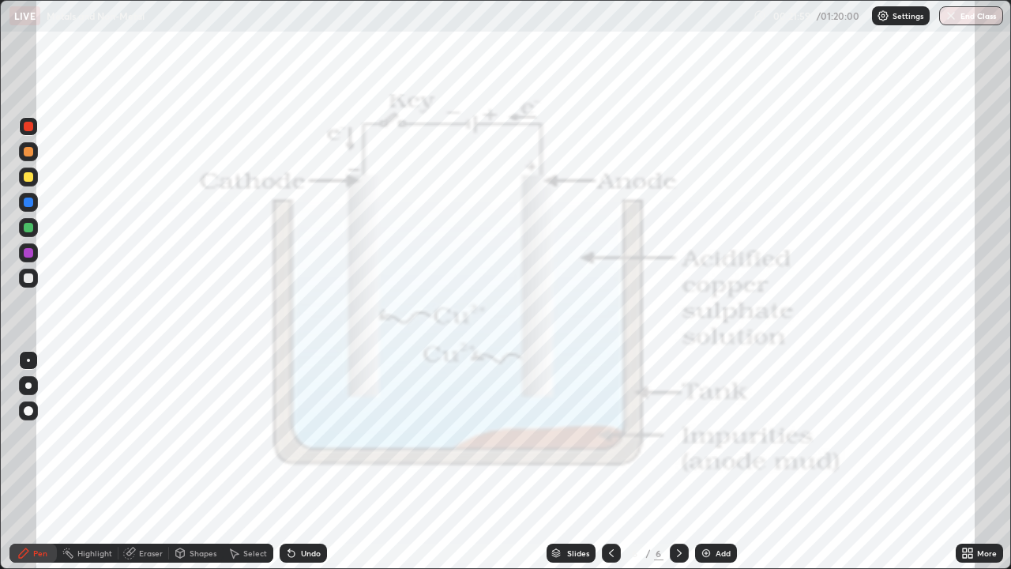
click at [610, 461] on icon at bounding box center [611, 552] width 13 height 13
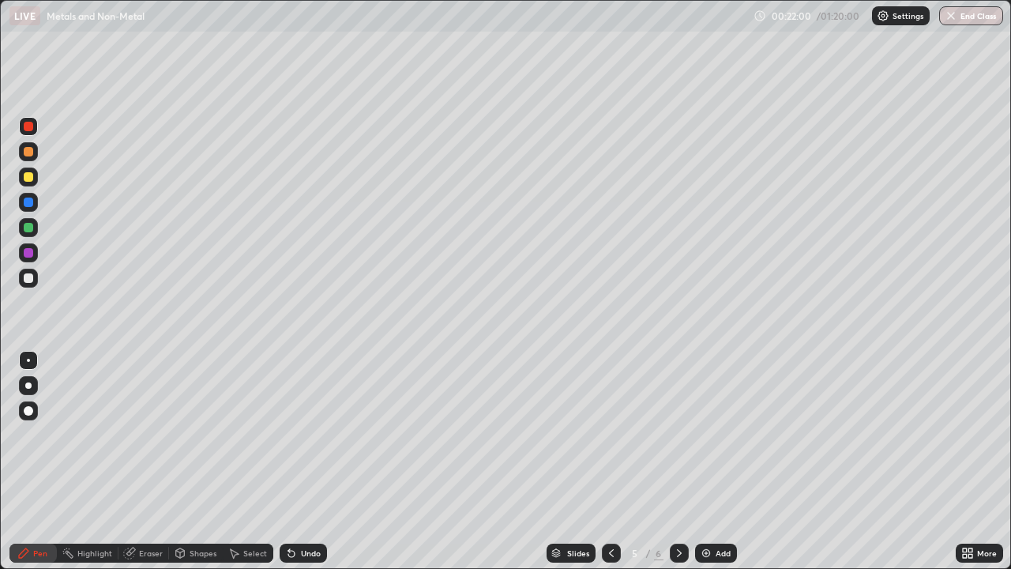
click at [611, 461] on icon at bounding box center [611, 552] width 13 height 13
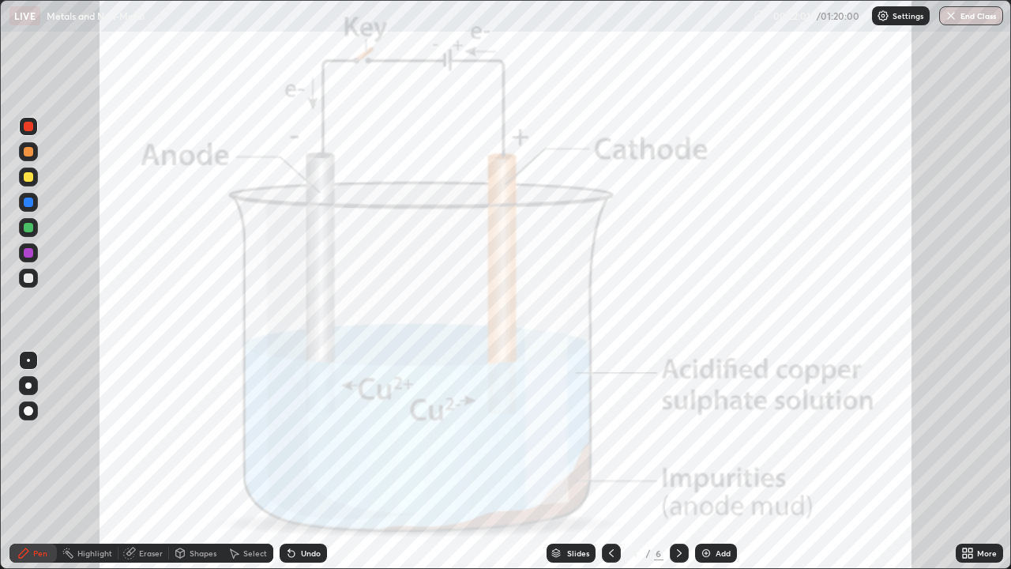
click at [610, 461] on icon at bounding box center [611, 552] width 13 height 13
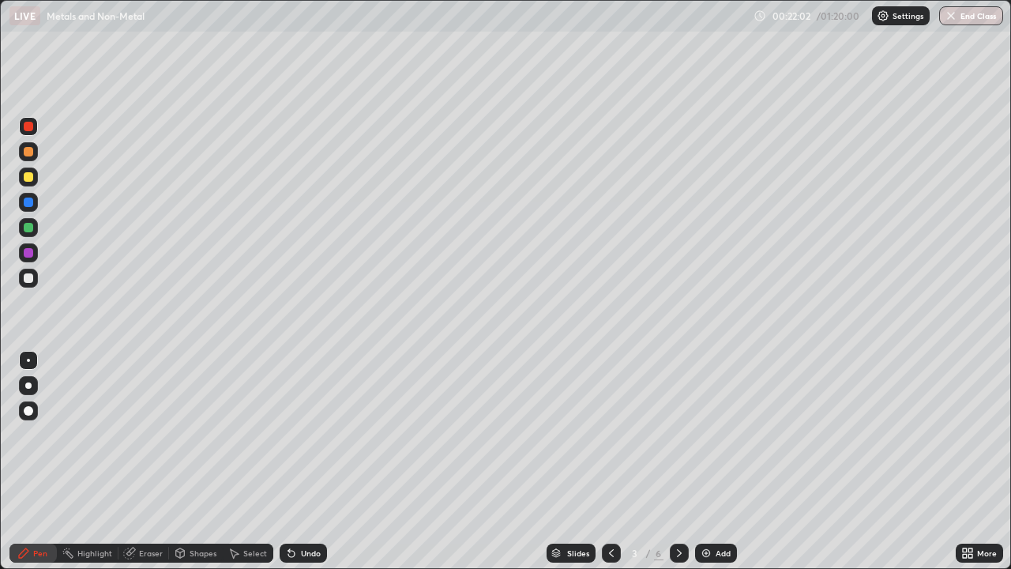
click at [680, 461] on icon at bounding box center [679, 552] width 13 height 13
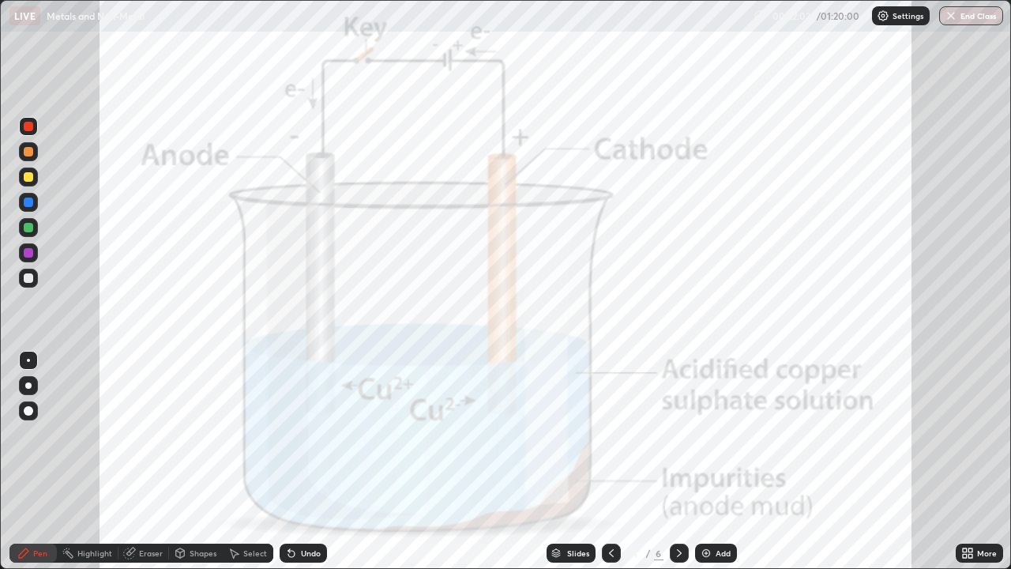
click at [582, 461] on div "Slides" at bounding box center [578, 553] width 22 height 8
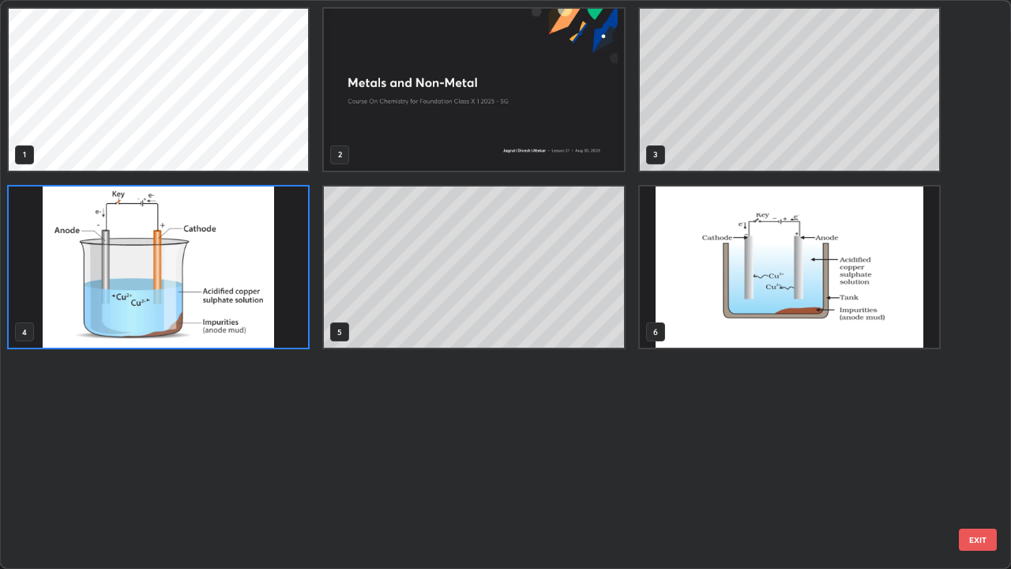
scroll to position [562, 1001]
click at [249, 423] on div "1 2 3 4 5 6" at bounding box center [491, 284] width 981 height 567
click at [722, 289] on img "grid" at bounding box center [789, 267] width 299 height 162
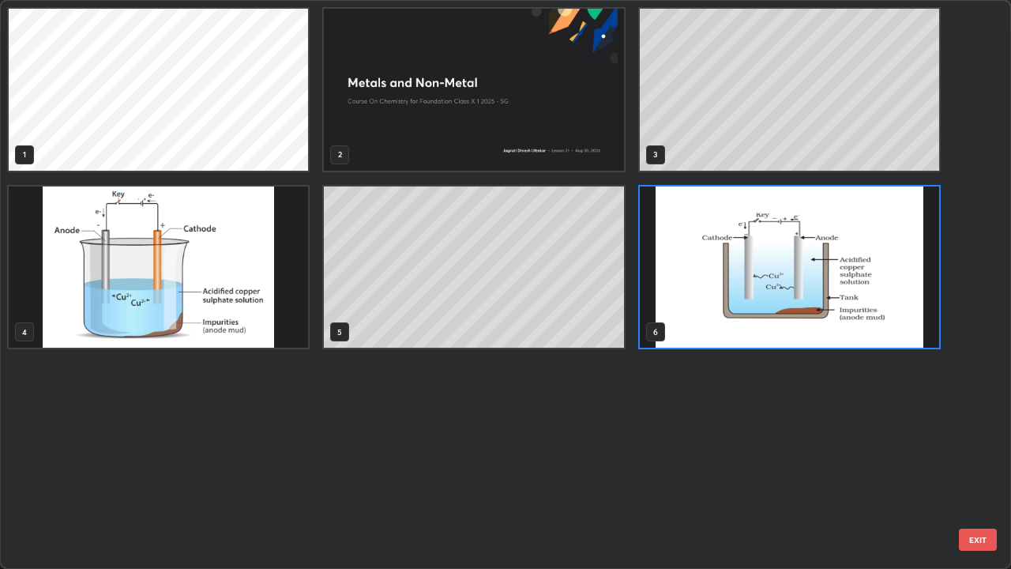
click at [722, 291] on img "grid" at bounding box center [789, 267] width 299 height 162
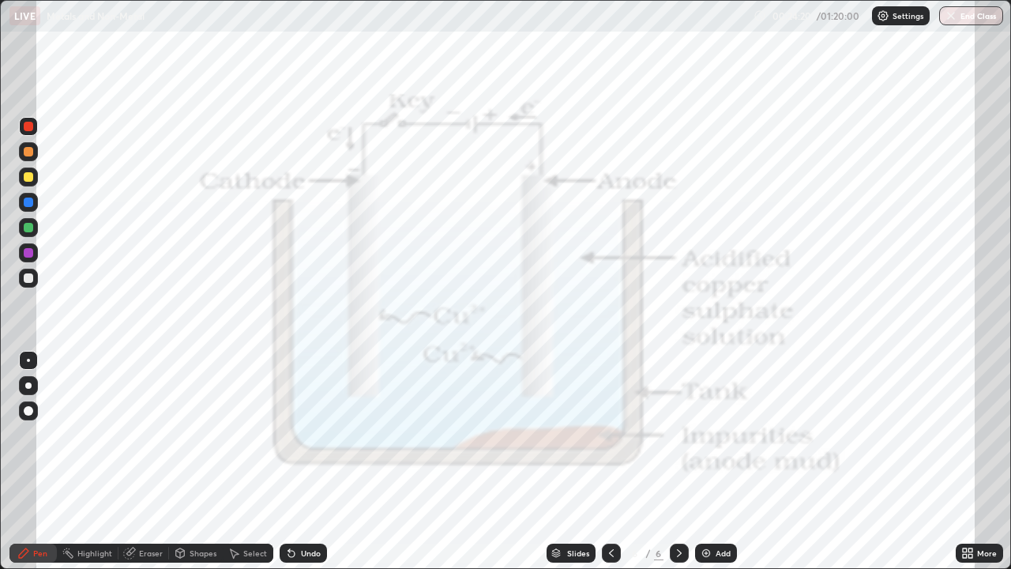
click at [308, 461] on div "Undo" at bounding box center [303, 552] width 47 height 19
click at [301, 461] on div "Undo" at bounding box center [311, 553] width 20 height 8
click at [297, 461] on div "Undo" at bounding box center [303, 552] width 47 height 19
click at [298, 461] on div "Undo" at bounding box center [303, 552] width 47 height 19
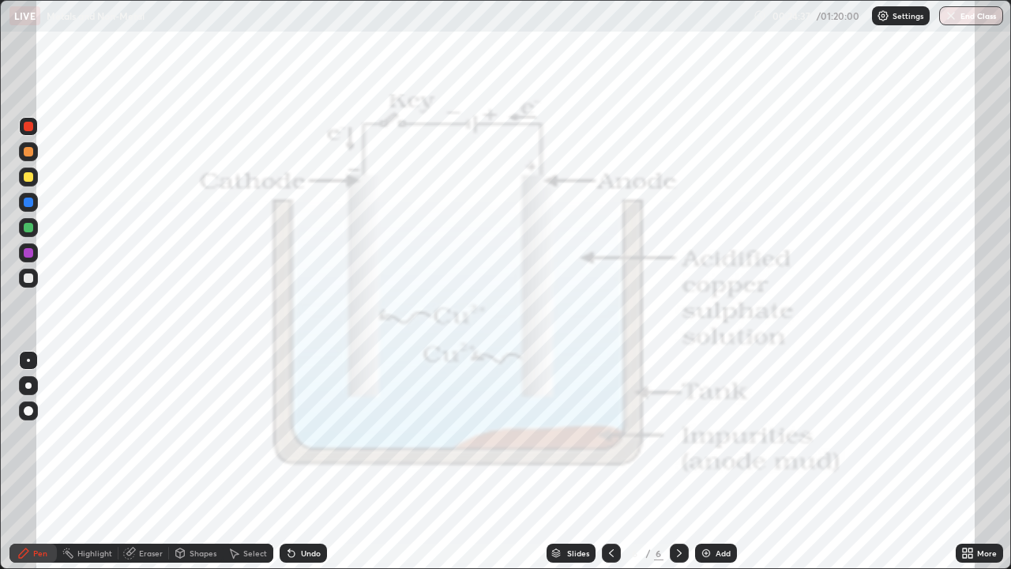
click at [301, 461] on div "Undo" at bounding box center [311, 553] width 20 height 8
click at [302, 461] on div "Undo" at bounding box center [303, 552] width 47 height 19
click at [299, 461] on div "Undo" at bounding box center [303, 552] width 47 height 19
click at [302, 461] on div "Undo" at bounding box center [303, 552] width 47 height 19
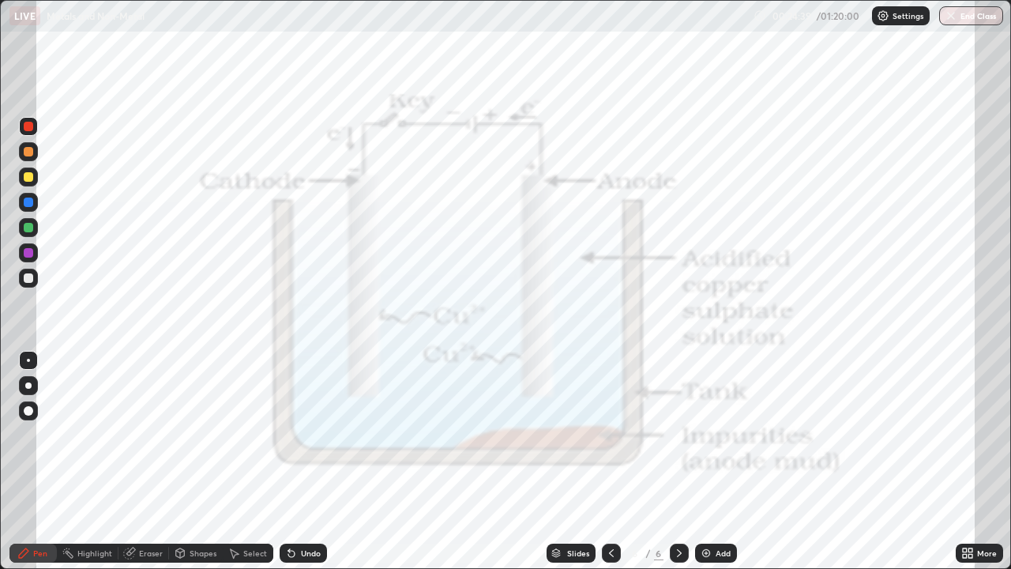
click at [299, 461] on div "Undo" at bounding box center [303, 552] width 47 height 19
click at [302, 461] on div "Undo" at bounding box center [303, 552] width 47 height 19
click at [303, 461] on div "Undo" at bounding box center [311, 553] width 20 height 8
click at [309, 461] on div "Undo" at bounding box center [303, 552] width 47 height 19
click at [301, 461] on div "Undo" at bounding box center [311, 553] width 20 height 8
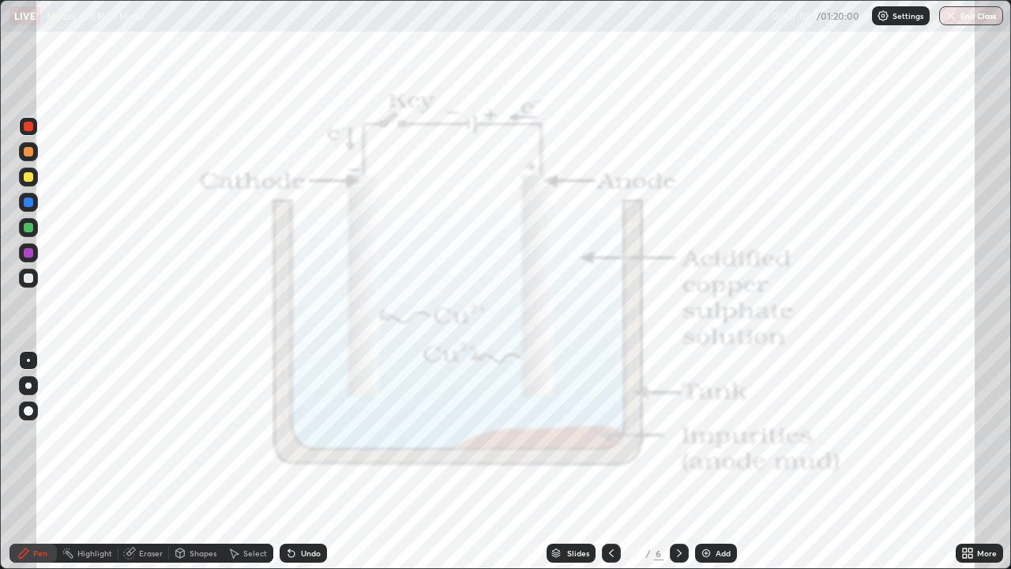
click at [308, 461] on div "Undo" at bounding box center [311, 553] width 20 height 8
click at [303, 461] on div "Undo" at bounding box center [311, 553] width 20 height 8
click at [30, 153] on div at bounding box center [28, 151] width 9 height 9
click at [305, 461] on div "Undo" at bounding box center [311, 553] width 20 height 8
click at [28, 126] on div at bounding box center [28, 126] width 9 height 9
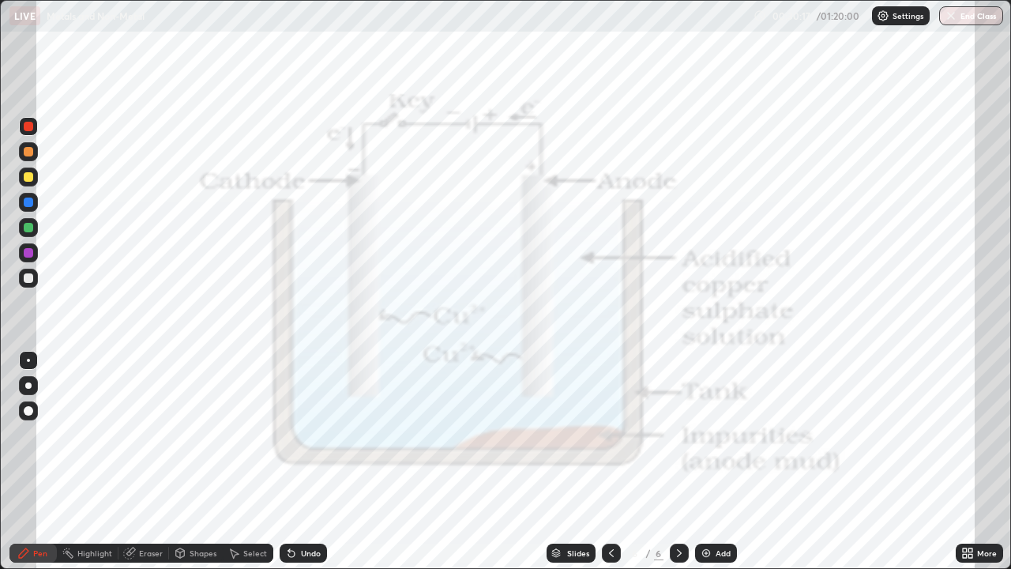
click at [313, 461] on div "Undo" at bounding box center [303, 552] width 47 height 19
click at [311, 461] on div "Undo" at bounding box center [303, 552] width 47 height 19
click at [310, 461] on div "Undo" at bounding box center [303, 552] width 47 height 19
click at [302, 461] on div "Undo" at bounding box center [311, 553] width 20 height 8
click at [306, 461] on div "Undo" at bounding box center [303, 552] width 47 height 19
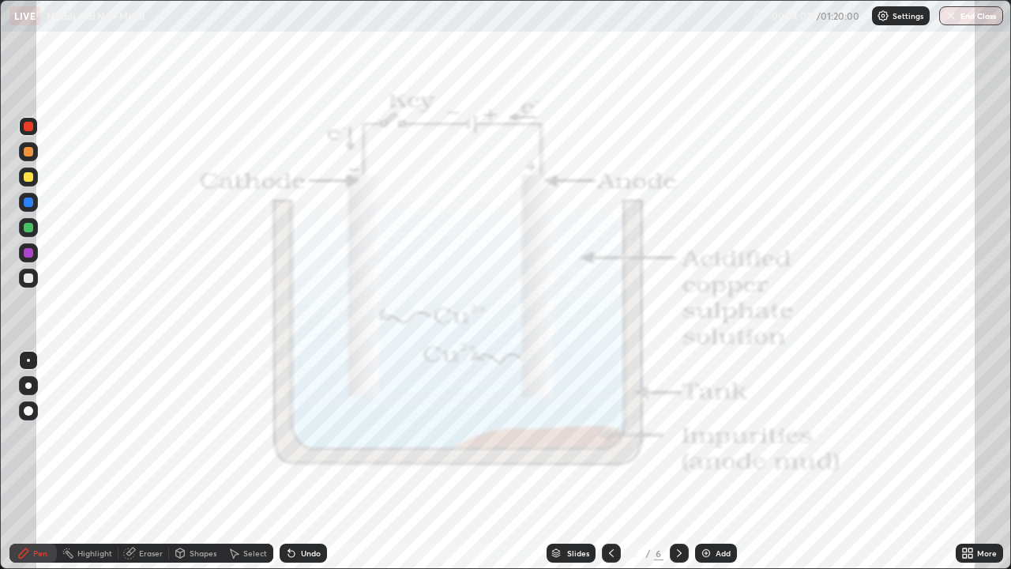
click at [317, 461] on div "Undo" at bounding box center [311, 553] width 20 height 8
click at [609, 461] on icon at bounding box center [611, 553] width 5 height 8
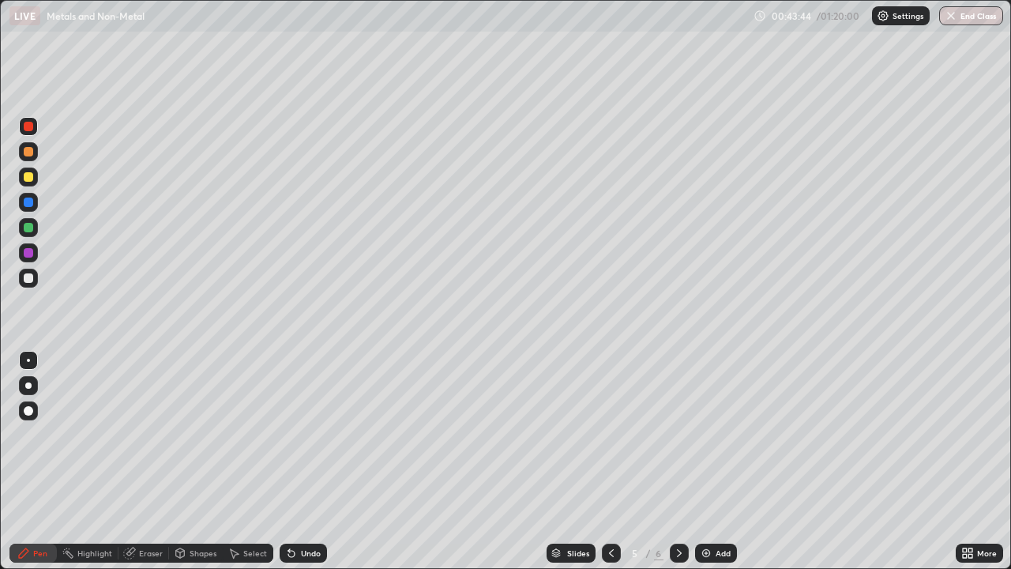
click at [610, 461] on icon at bounding box center [611, 553] width 5 height 8
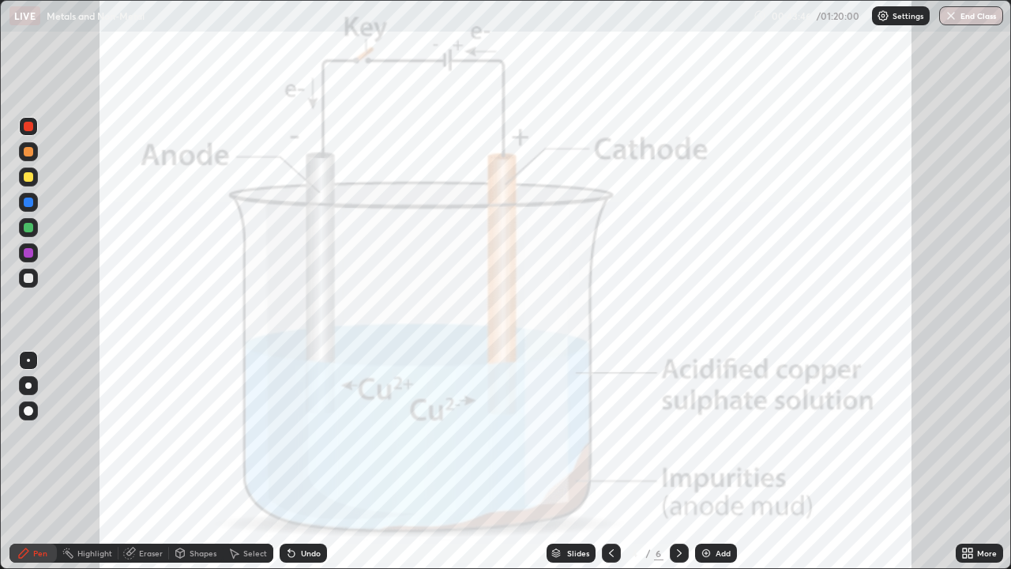
click at [610, 461] on icon at bounding box center [611, 552] width 13 height 13
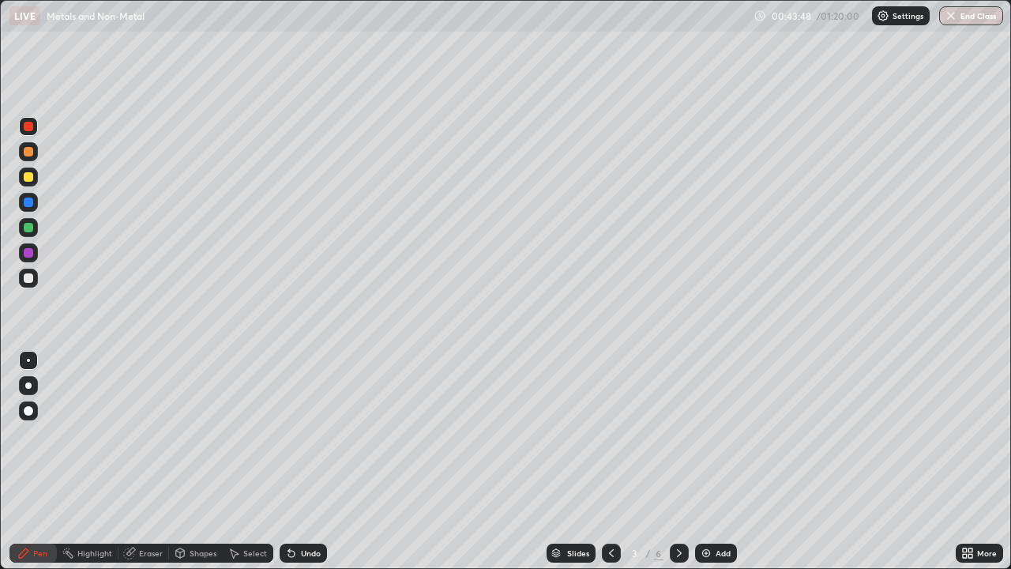
click at [670, 461] on div at bounding box center [679, 552] width 19 height 19
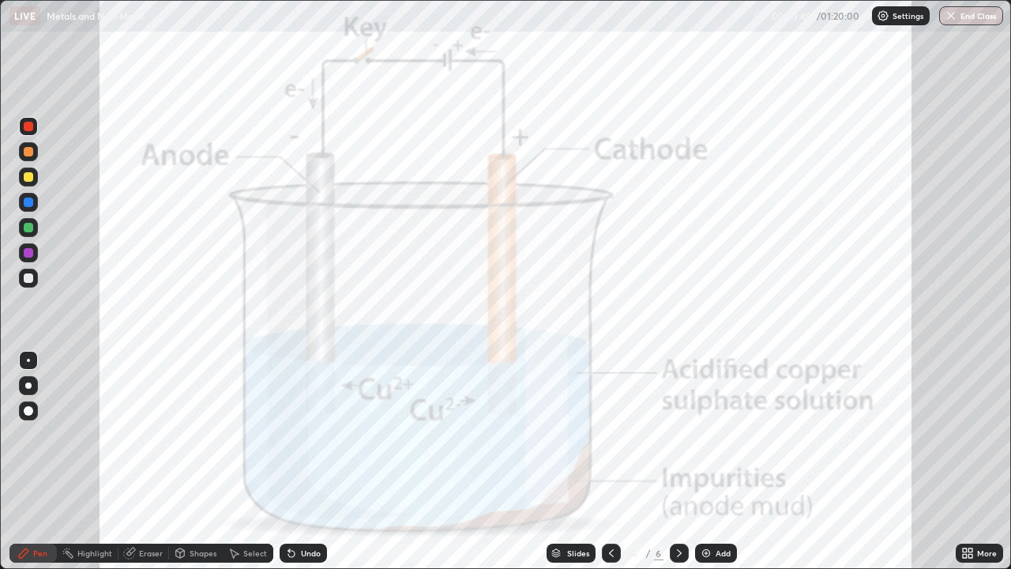
click at [677, 461] on icon at bounding box center [679, 552] width 13 height 13
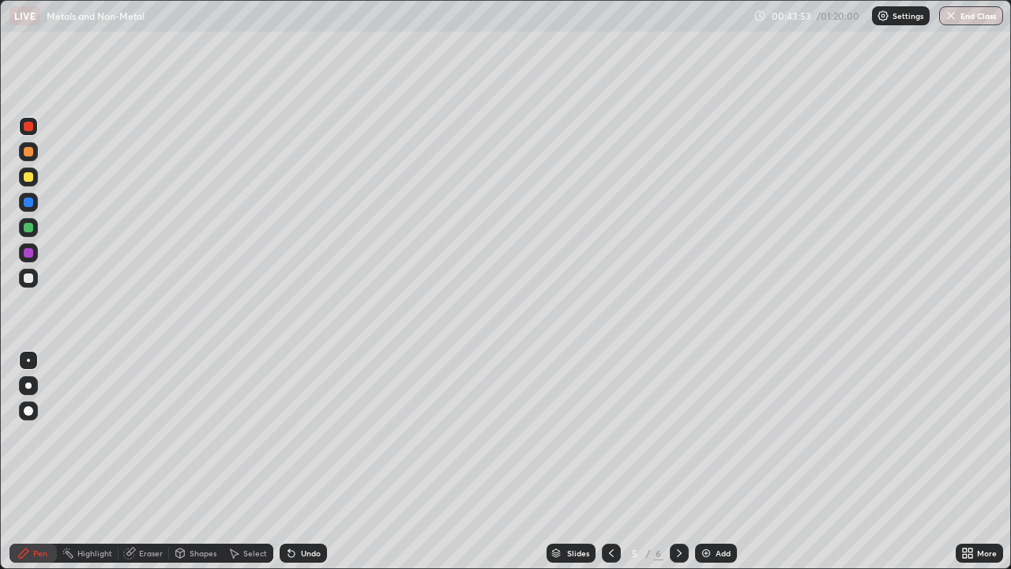
click at [677, 461] on icon at bounding box center [679, 552] width 13 height 13
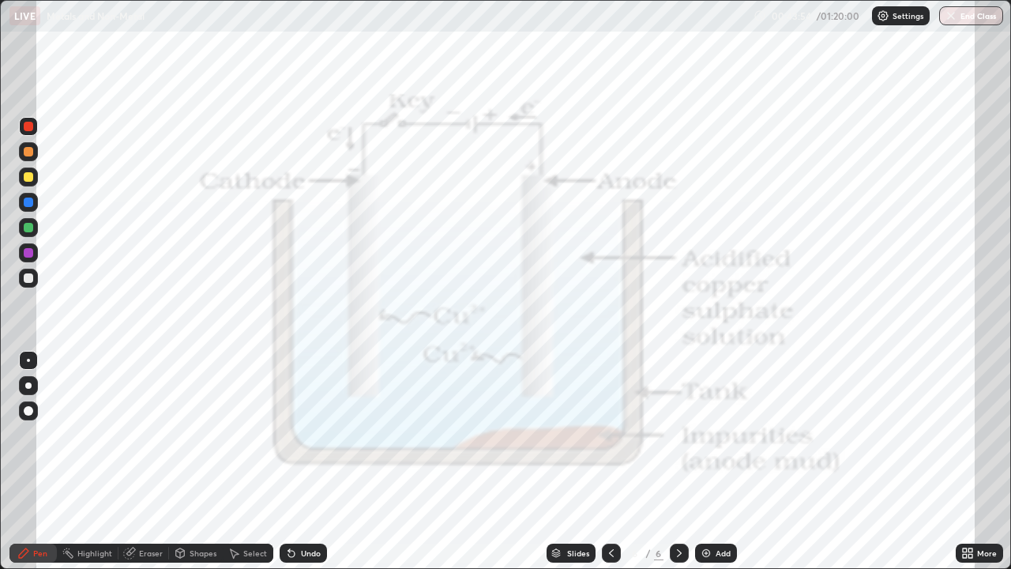
click at [704, 461] on img at bounding box center [706, 552] width 13 height 13
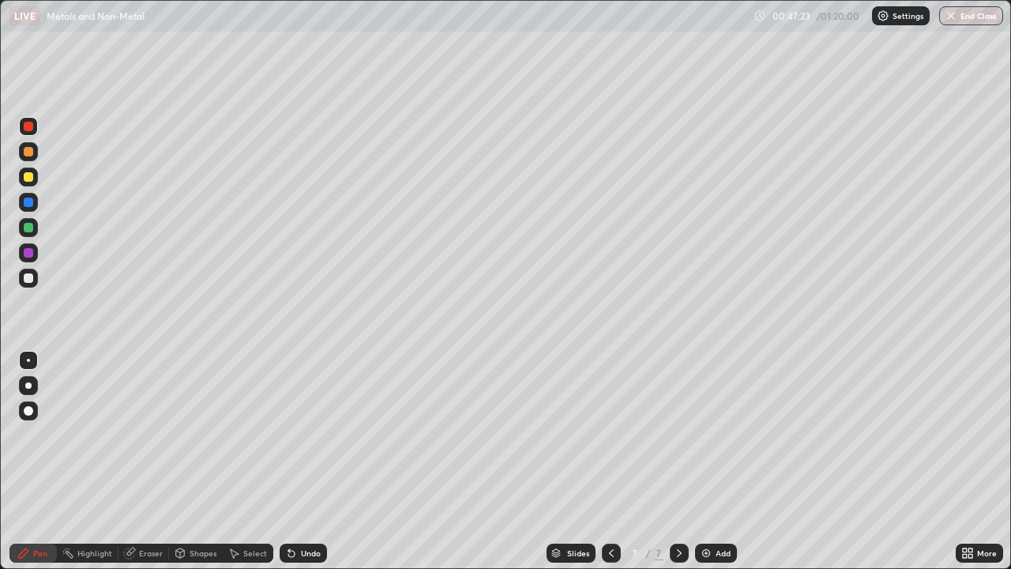
click at [30, 279] on div at bounding box center [28, 277] width 9 height 9
click at [306, 461] on div "Undo" at bounding box center [303, 552] width 47 height 19
click at [304, 461] on div "Undo" at bounding box center [303, 552] width 47 height 19
click at [303, 461] on div "Undo" at bounding box center [303, 552] width 47 height 19
click at [309, 461] on div "Undo" at bounding box center [311, 553] width 20 height 8
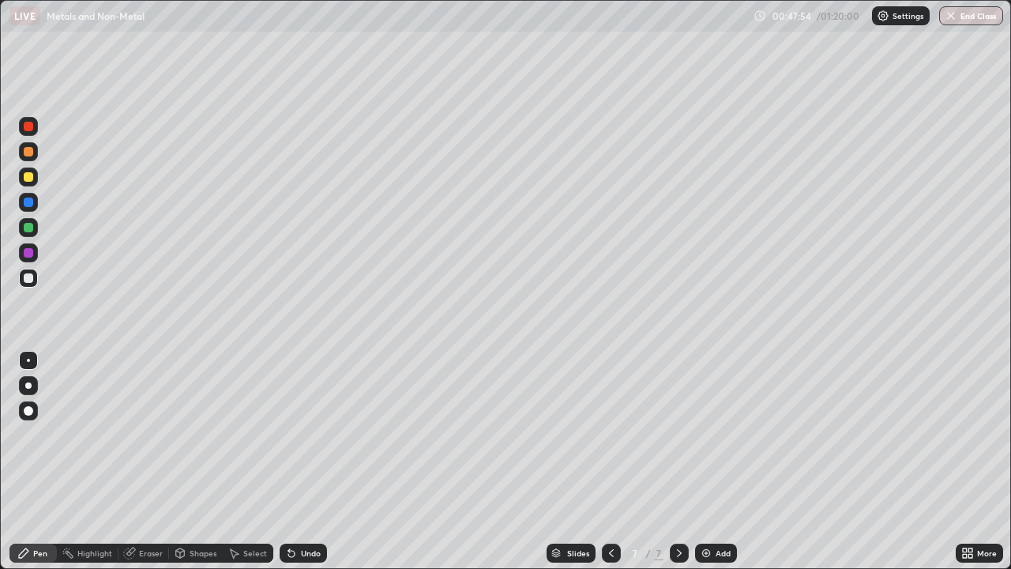
click at [309, 461] on div "Undo" at bounding box center [303, 552] width 47 height 19
click at [310, 461] on div "Undo" at bounding box center [303, 552] width 47 height 19
click at [316, 461] on div "Undo" at bounding box center [303, 552] width 47 height 19
click at [298, 461] on div "Undo" at bounding box center [303, 552] width 47 height 19
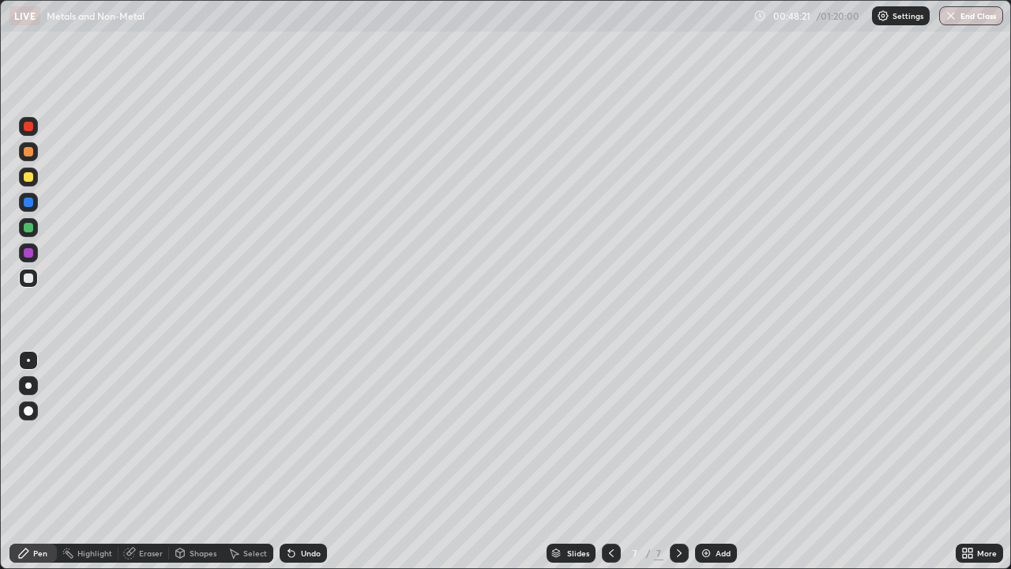
click at [29, 201] on div at bounding box center [28, 201] width 9 height 9
click at [31, 280] on div at bounding box center [28, 277] width 9 height 9
click at [28, 177] on div at bounding box center [28, 176] width 9 height 9
click at [298, 461] on div "Undo" at bounding box center [303, 552] width 47 height 19
click at [28, 204] on div at bounding box center [28, 201] width 9 height 9
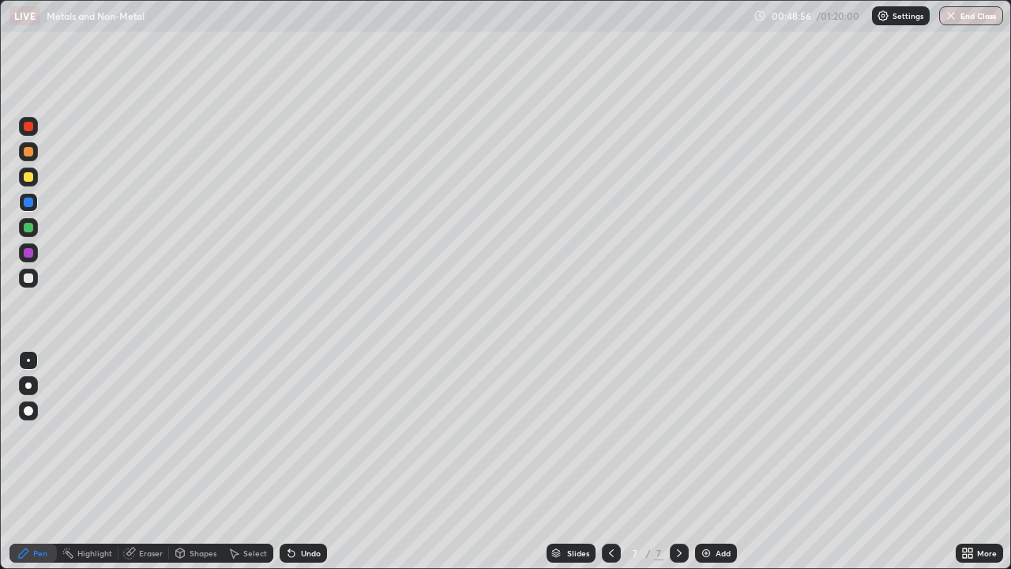
click at [305, 461] on div "Undo" at bounding box center [303, 552] width 47 height 19
click at [309, 461] on div "Undo" at bounding box center [303, 552] width 47 height 19
click at [306, 461] on div "Undo" at bounding box center [303, 552] width 47 height 19
click at [28, 281] on div at bounding box center [28, 277] width 9 height 9
click at [303, 461] on div "Undo" at bounding box center [303, 552] width 47 height 19
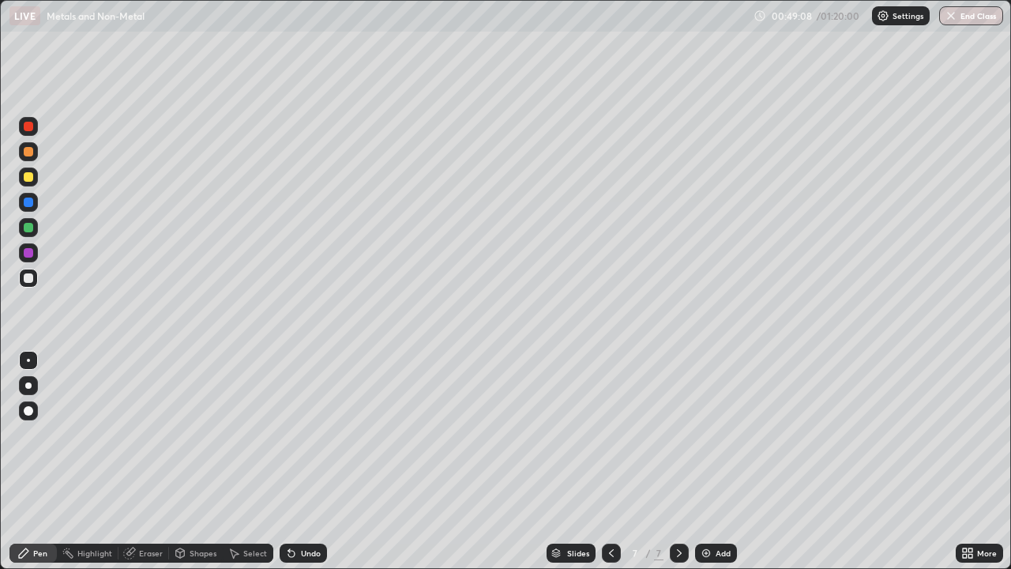
click at [302, 461] on div "Undo" at bounding box center [311, 553] width 20 height 8
click at [306, 461] on div "Undo" at bounding box center [311, 553] width 20 height 8
click at [295, 461] on div "Undo" at bounding box center [303, 552] width 47 height 19
click at [296, 461] on div "Undo" at bounding box center [303, 552] width 47 height 19
click at [298, 461] on div "Undo" at bounding box center [303, 552] width 47 height 19
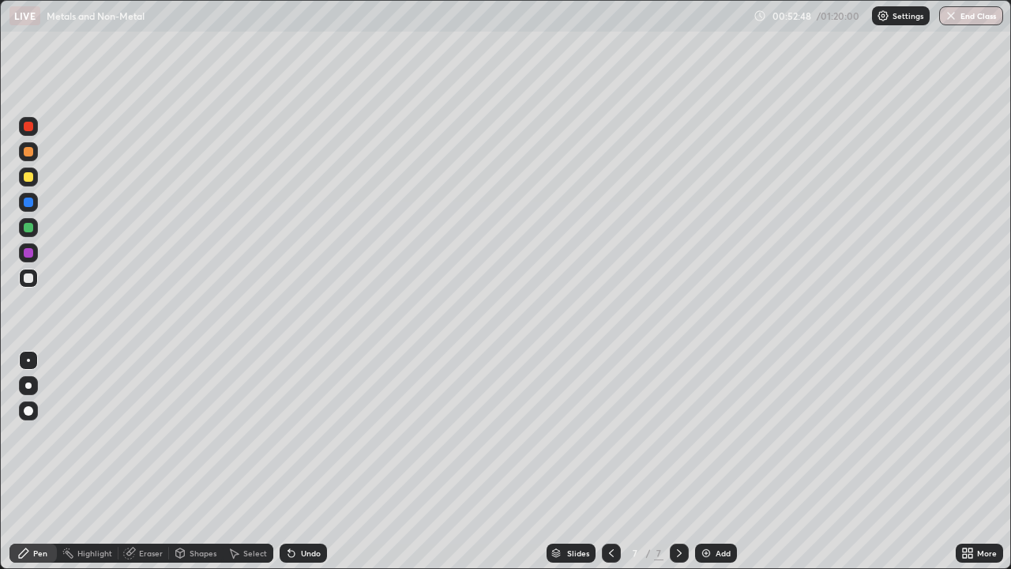
click at [298, 461] on div "Undo" at bounding box center [303, 552] width 47 height 19
click at [300, 461] on div "Undo" at bounding box center [303, 552] width 47 height 19
click at [299, 461] on div "Undo" at bounding box center [303, 552] width 47 height 19
click at [298, 461] on div "Undo" at bounding box center [303, 552] width 47 height 19
click at [300, 461] on div "Undo" at bounding box center [303, 552] width 47 height 19
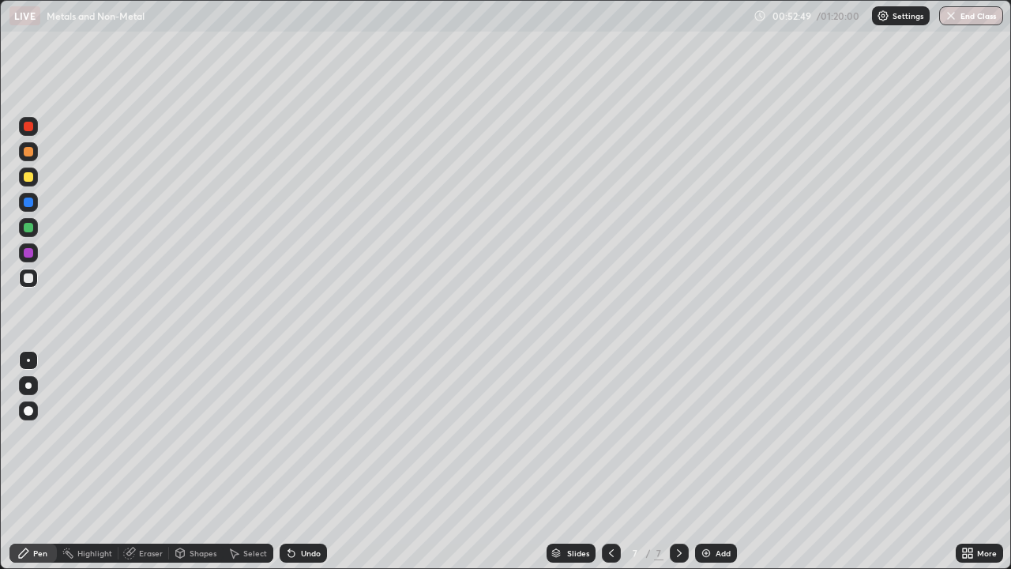
click at [300, 461] on div "Undo" at bounding box center [303, 552] width 47 height 19
click at [299, 461] on div "Undo" at bounding box center [303, 552] width 47 height 19
click at [298, 461] on div "Undo" at bounding box center [303, 552] width 47 height 19
click at [305, 461] on div "Undo" at bounding box center [303, 552] width 47 height 19
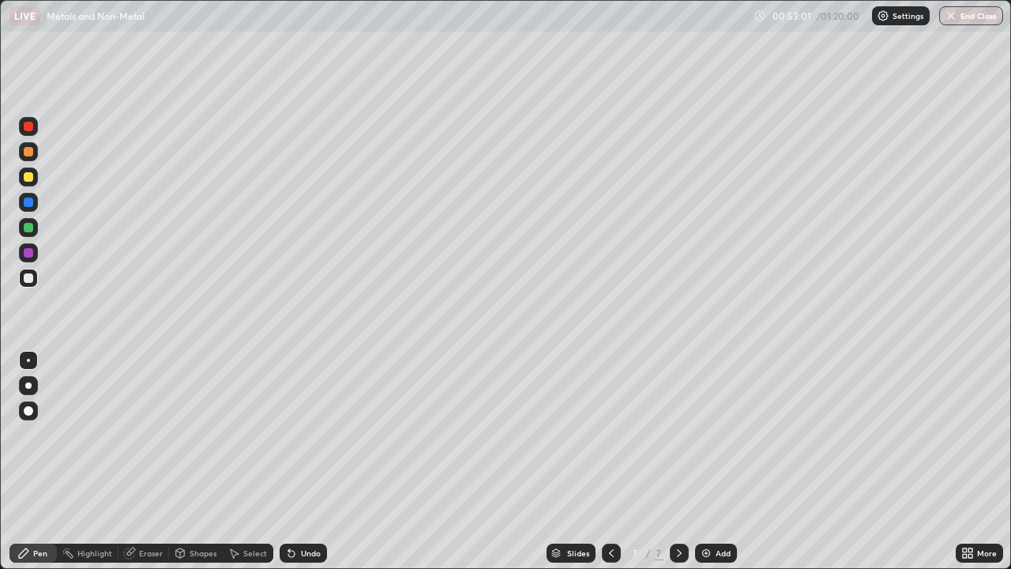
click at [139, 461] on div "Eraser" at bounding box center [151, 553] width 24 height 8
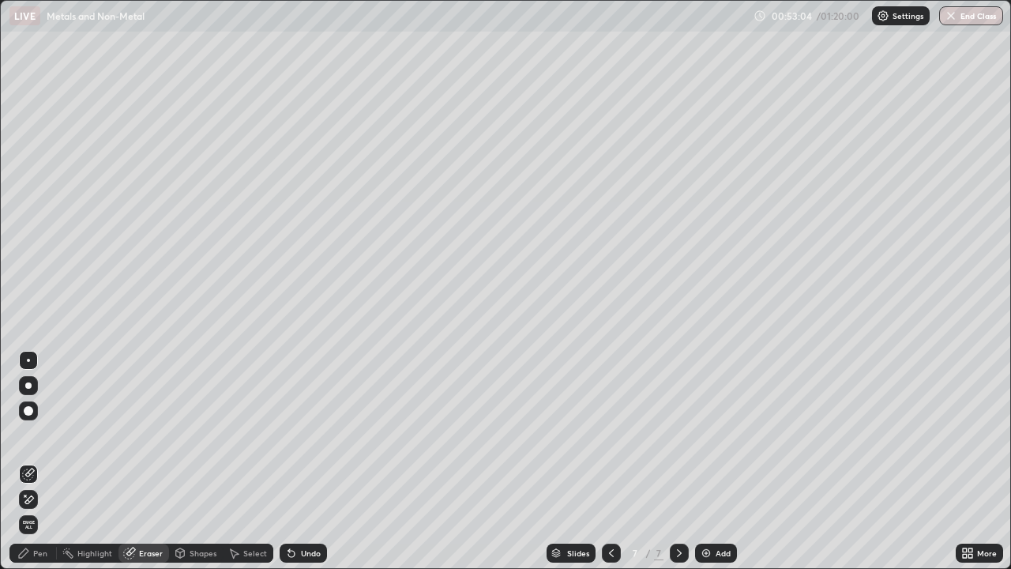
click at [45, 461] on div "Pen" at bounding box center [40, 553] width 14 height 8
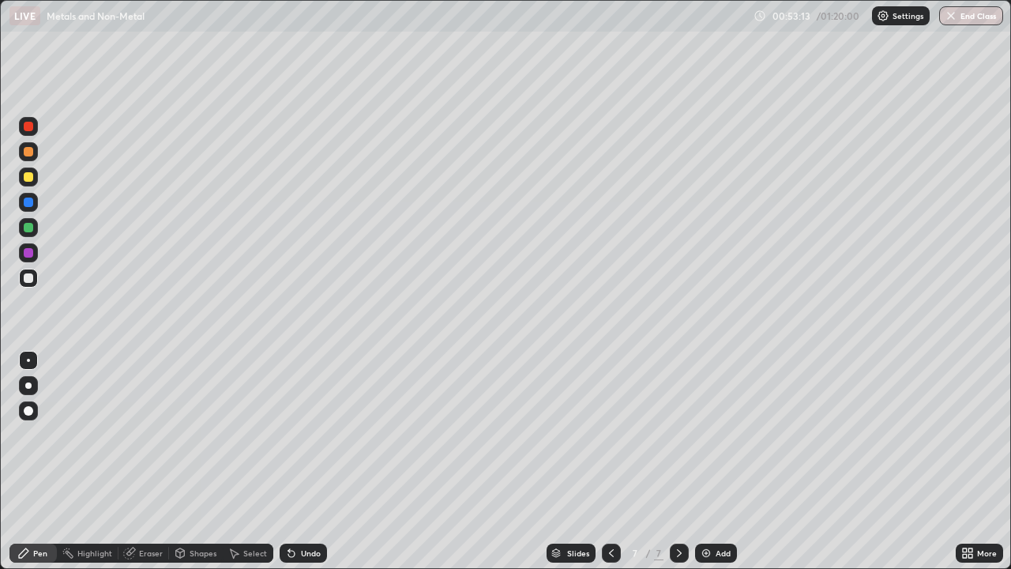
click at [295, 461] on div "Undo" at bounding box center [303, 552] width 47 height 19
click at [298, 461] on div "Undo" at bounding box center [303, 552] width 47 height 19
click at [302, 461] on div "Undo" at bounding box center [311, 553] width 20 height 8
click at [304, 461] on div "Undo" at bounding box center [311, 553] width 20 height 8
click at [306, 461] on div "Undo" at bounding box center [311, 553] width 20 height 8
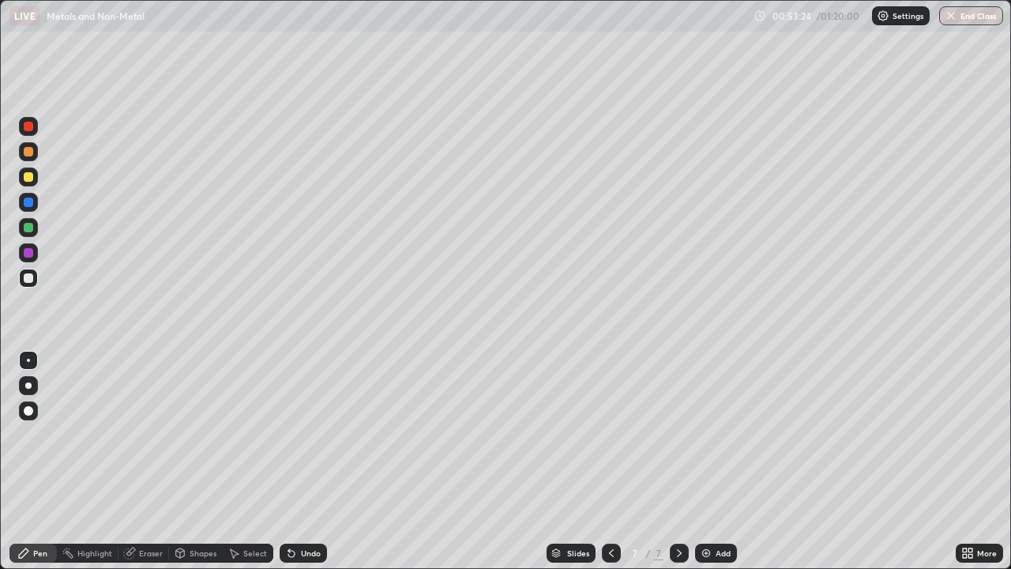
click at [301, 461] on div "Undo" at bounding box center [311, 553] width 20 height 8
click at [711, 461] on div "Add" at bounding box center [716, 552] width 42 height 19
click at [141, 461] on div "Eraser" at bounding box center [151, 553] width 24 height 8
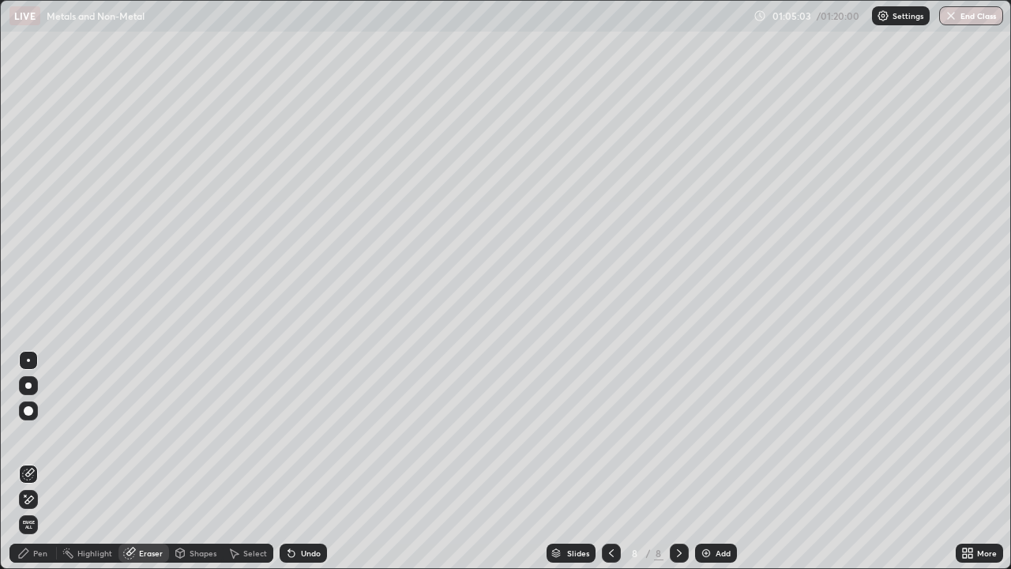
click at [28, 461] on icon at bounding box center [23, 552] width 9 height 9
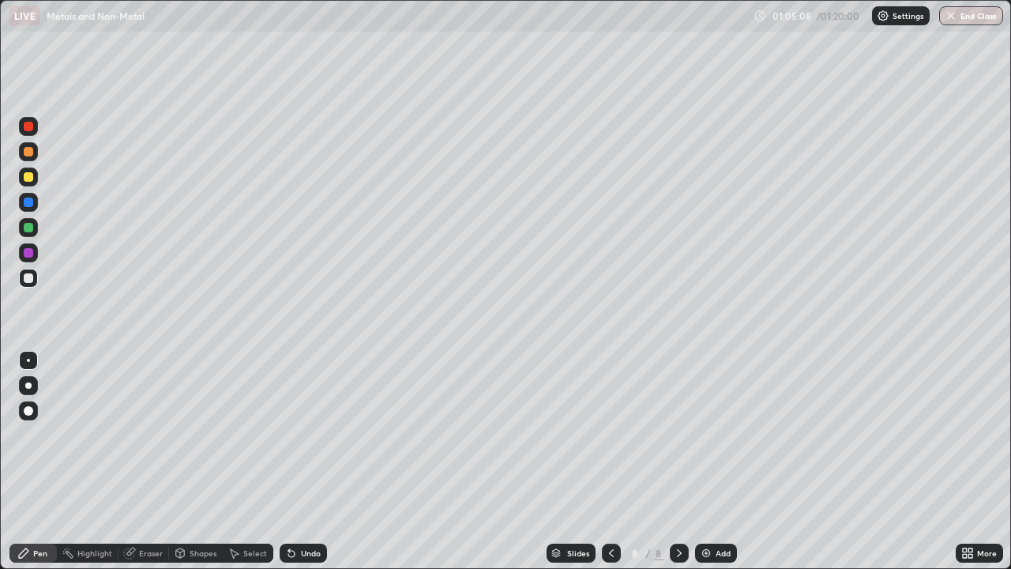
click at [305, 461] on div "Undo" at bounding box center [303, 552] width 47 height 19
click at [306, 461] on div "Undo" at bounding box center [303, 552] width 47 height 19
click at [152, 461] on div "Eraser" at bounding box center [151, 553] width 24 height 8
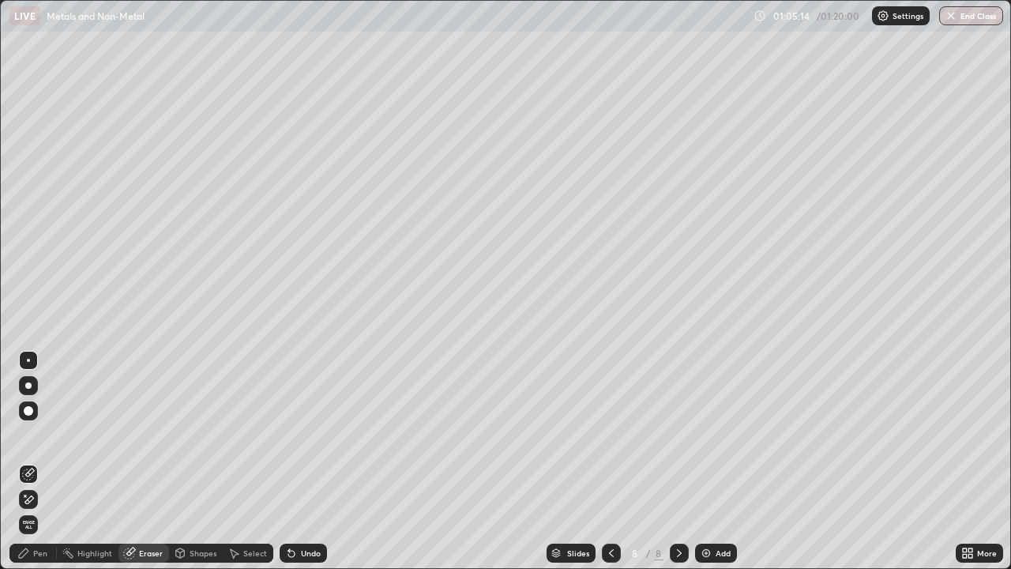
click at [39, 461] on div "Pen" at bounding box center [40, 553] width 14 height 8
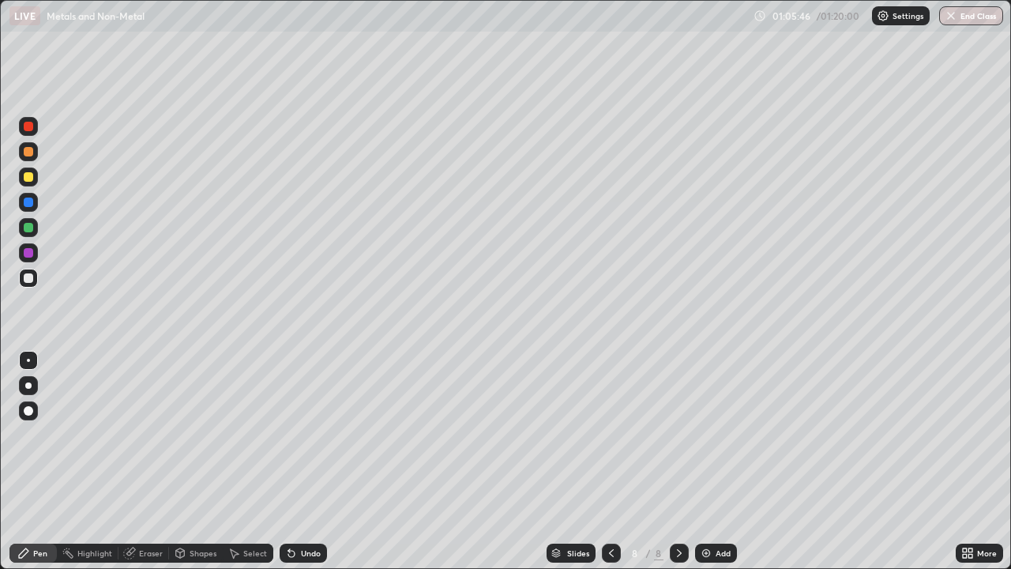
click at [301, 461] on div "Undo" at bounding box center [311, 553] width 20 height 8
click at [302, 461] on div "Undo" at bounding box center [303, 552] width 47 height 19
click at [303, 461] on div "Undo" at bounding box center [311, 553] width 20 height 8
click at [35, 180] on div at bounding box center [28, 176] width 19 height 19
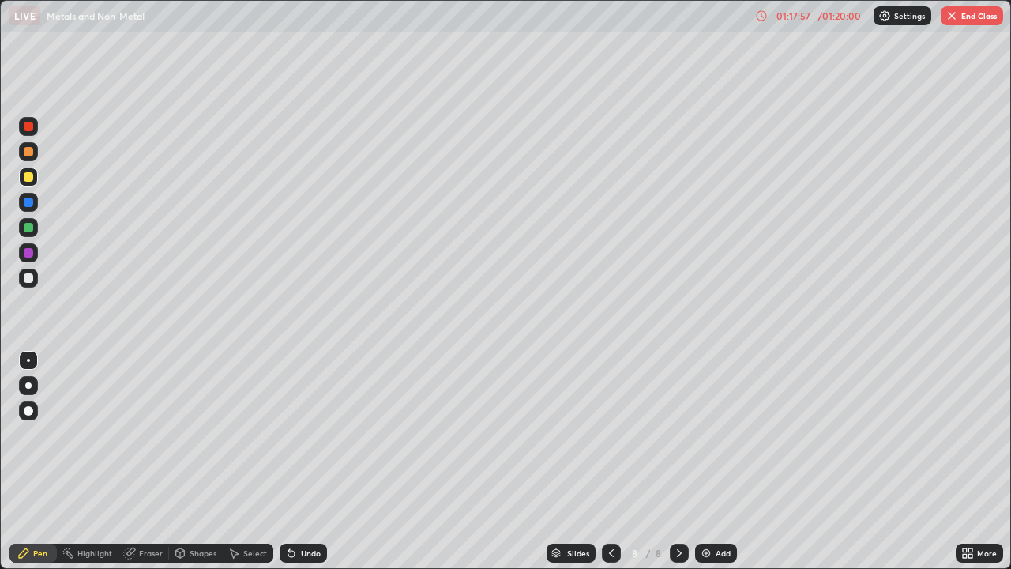
click at [719, 461] on div "Add" at bounding box center [722, 553] width 15 height 8
click at [602, 461] on div at bounding box center [611, 552] width 19 height 19
click at [301, 461] on div "Undo" at bounding box center [311, 553] width 20 height 8
click at [313, 461] on div "Undo" at bounding box center [311, 553] width 20 height 8
click at [312, 461] on div "Undo" at bounding box center [311, 553] width 20 height 8
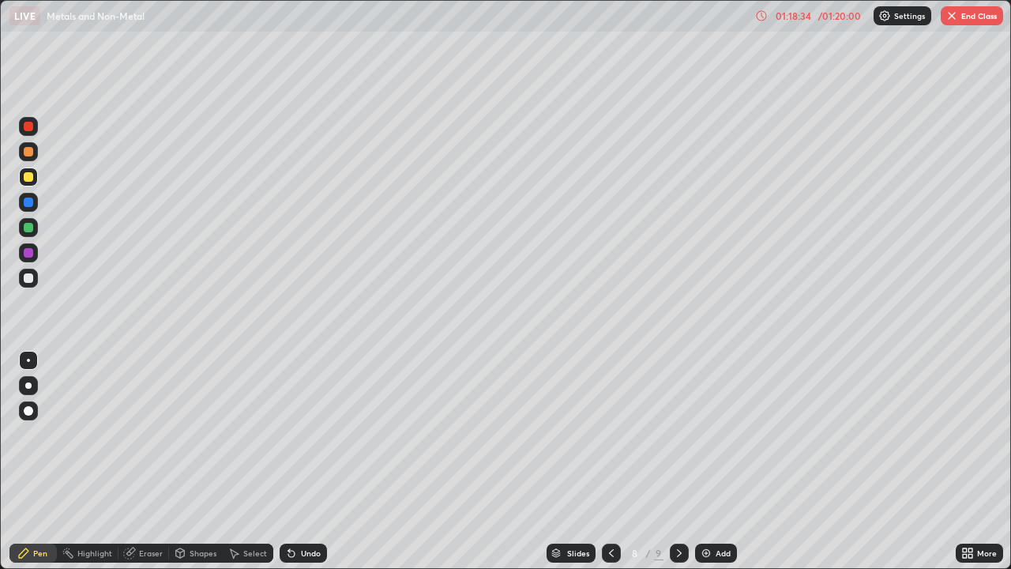
click at [317, 461] on div "Undo" at bounding box center [303, 552] width 47 height 19
click at [318, 461] on div "Undo" at bounding box center [303, 552] width 47 height 19
click at [320, 461] on div "Undo" at bounding box center [303, 552] width 47 height 19
click at [833, 461] on div "Slides 8 / 9 Add" at bounding box center [641, 553] width 629 height 32
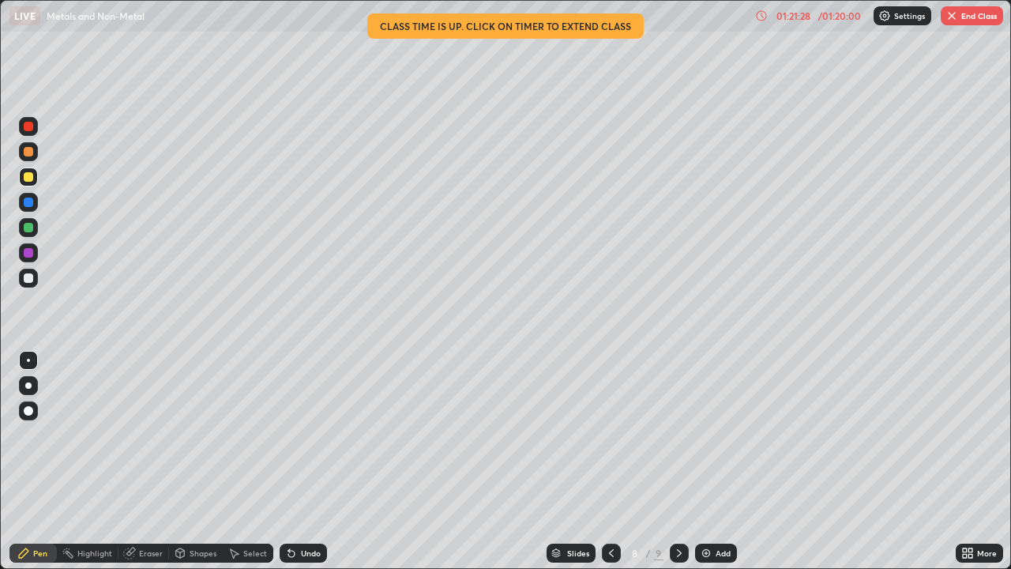
click at [959, 9] on button "End Class" at bounding box center [971, 15] width 62 height 19
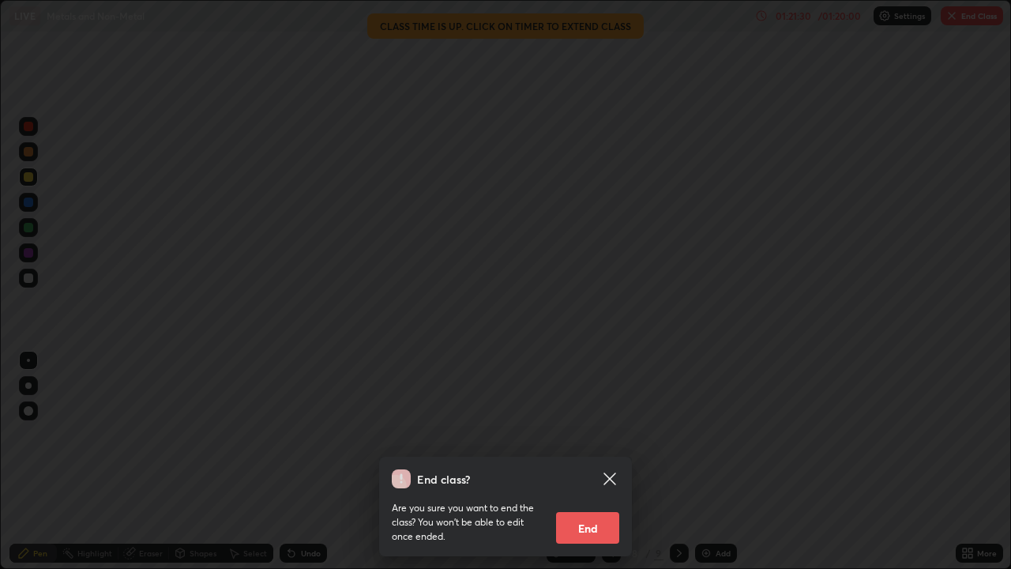
click at [576, 461] on button "End" at bounding box center [587, 528] width 63 height 32
